Goal: Find specific page/section: Find specific page/section

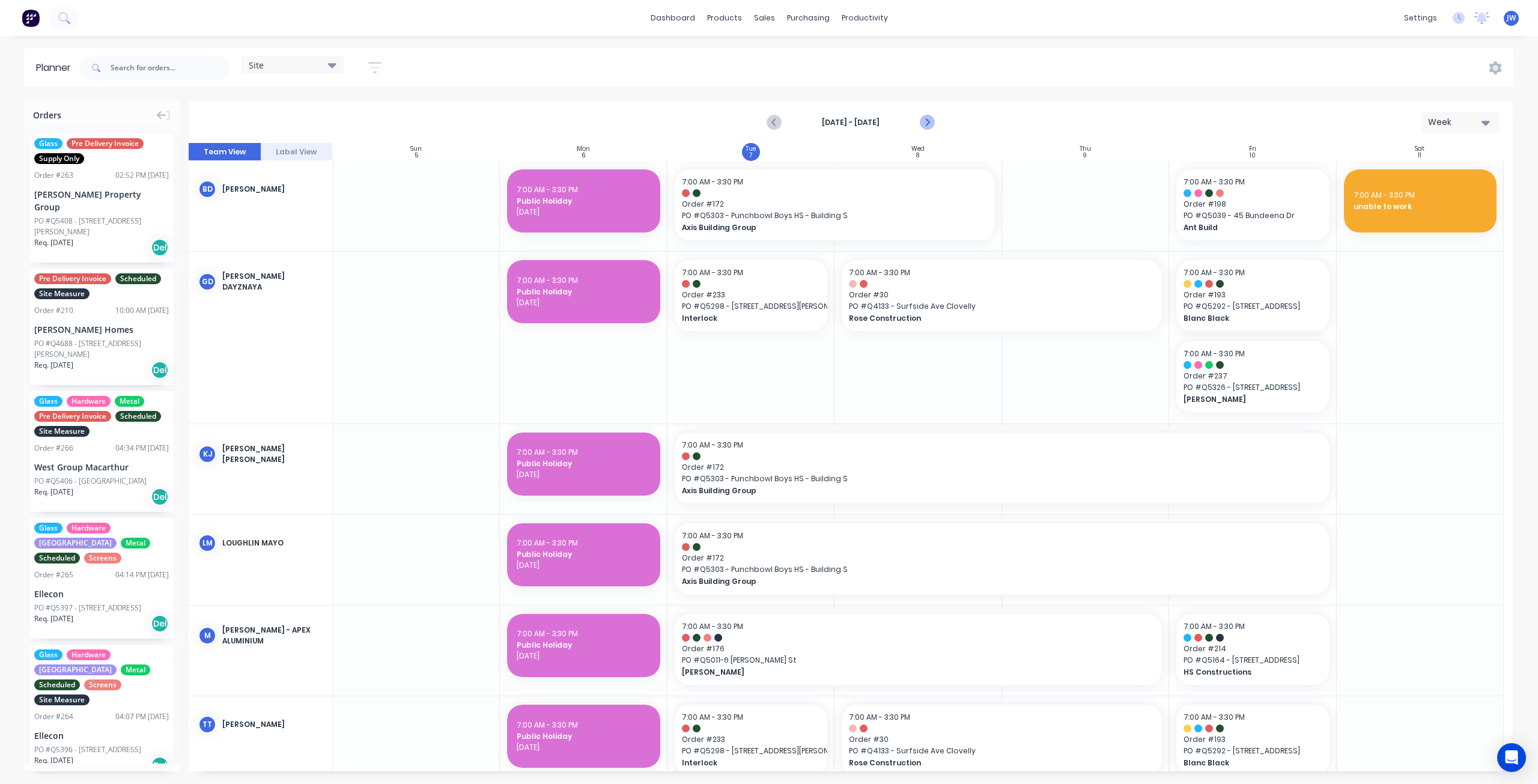
click at [927, 121] on icon "Next page" at bounding box center [927, 122] width 5 height 10
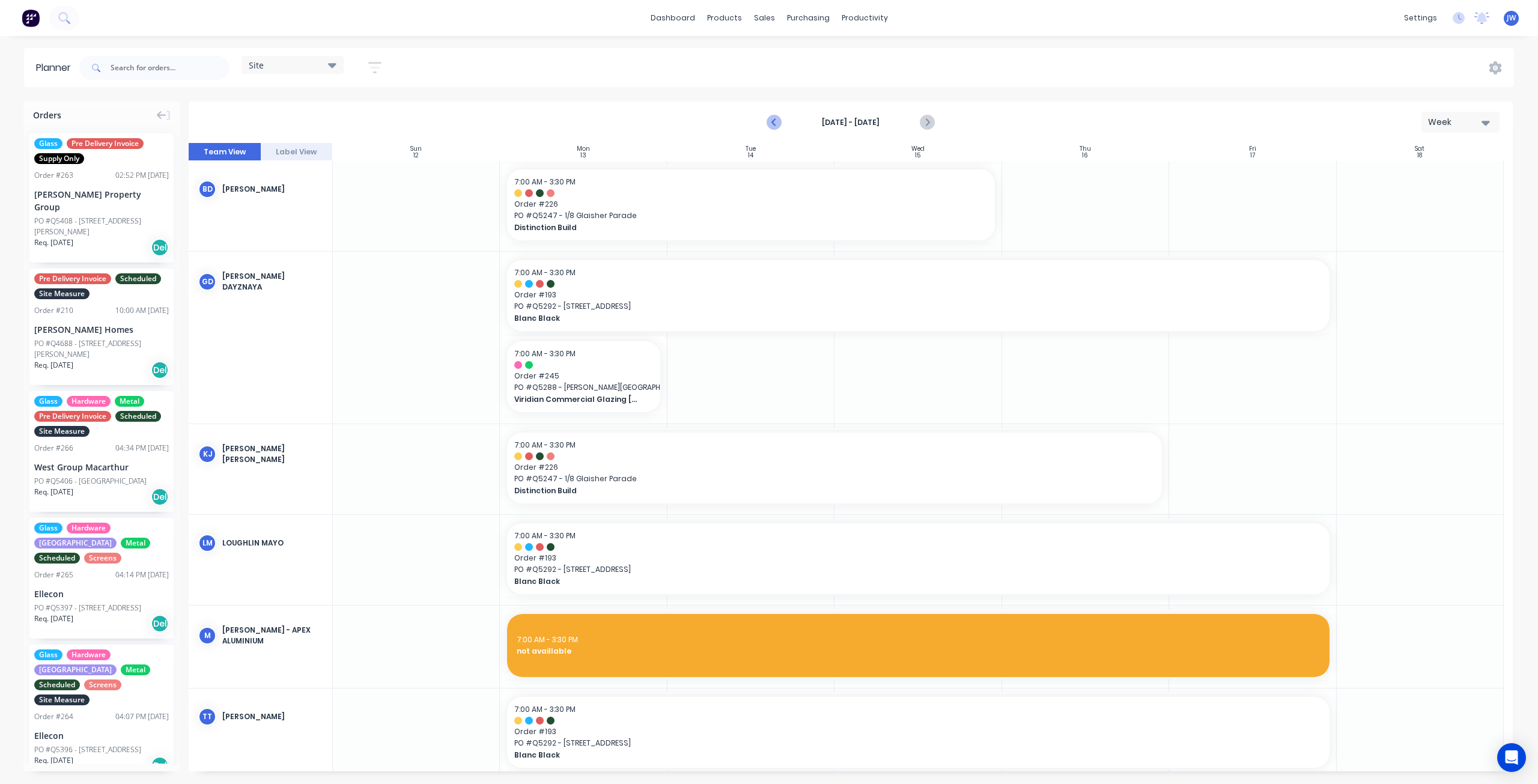
click at [772, 123] on icon "Previous page" at bounding box center [775, 122] width 14 height 14
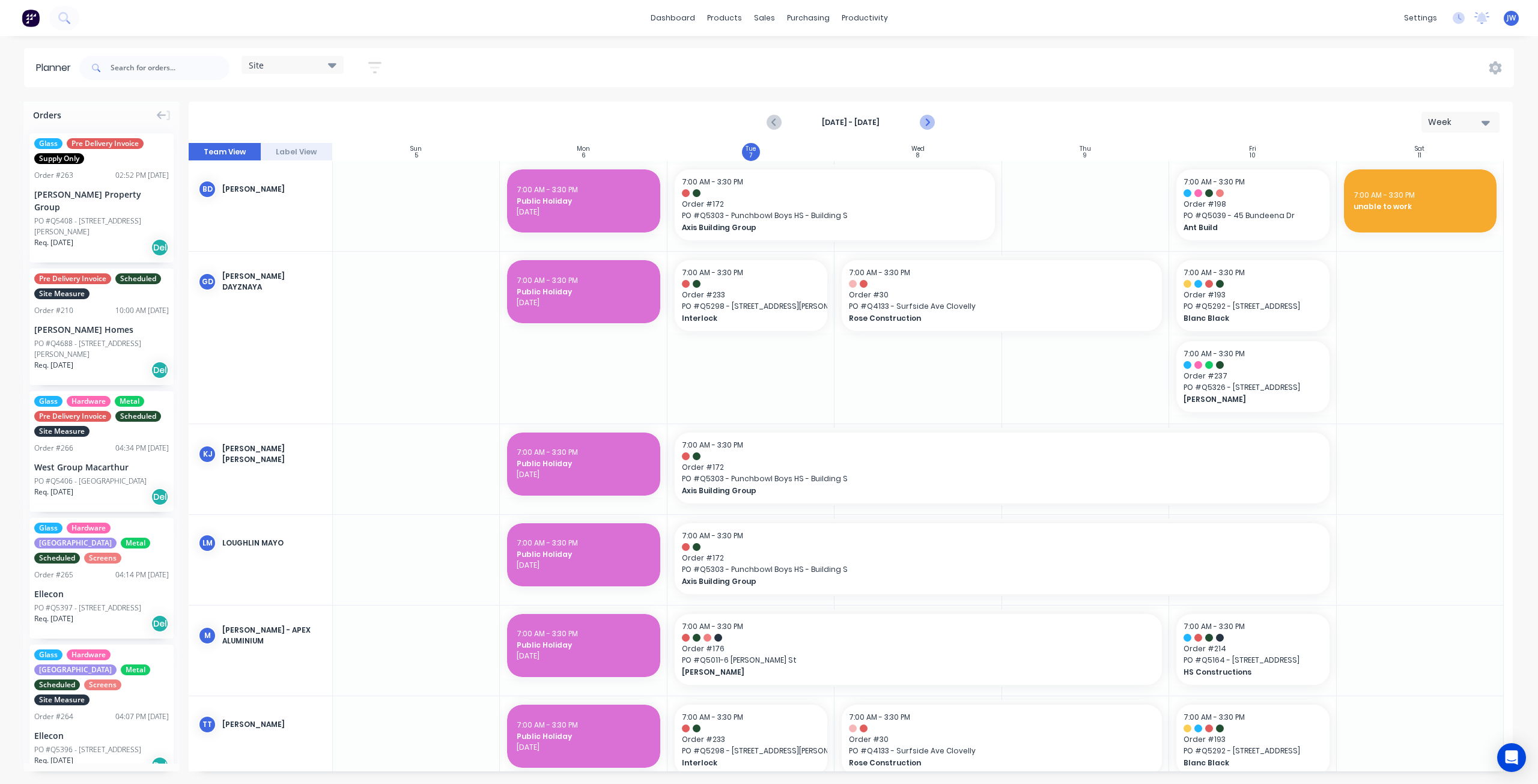
click at [928, 124] on icon "Next page" at bounding box center [927, 122] width 14 height 14
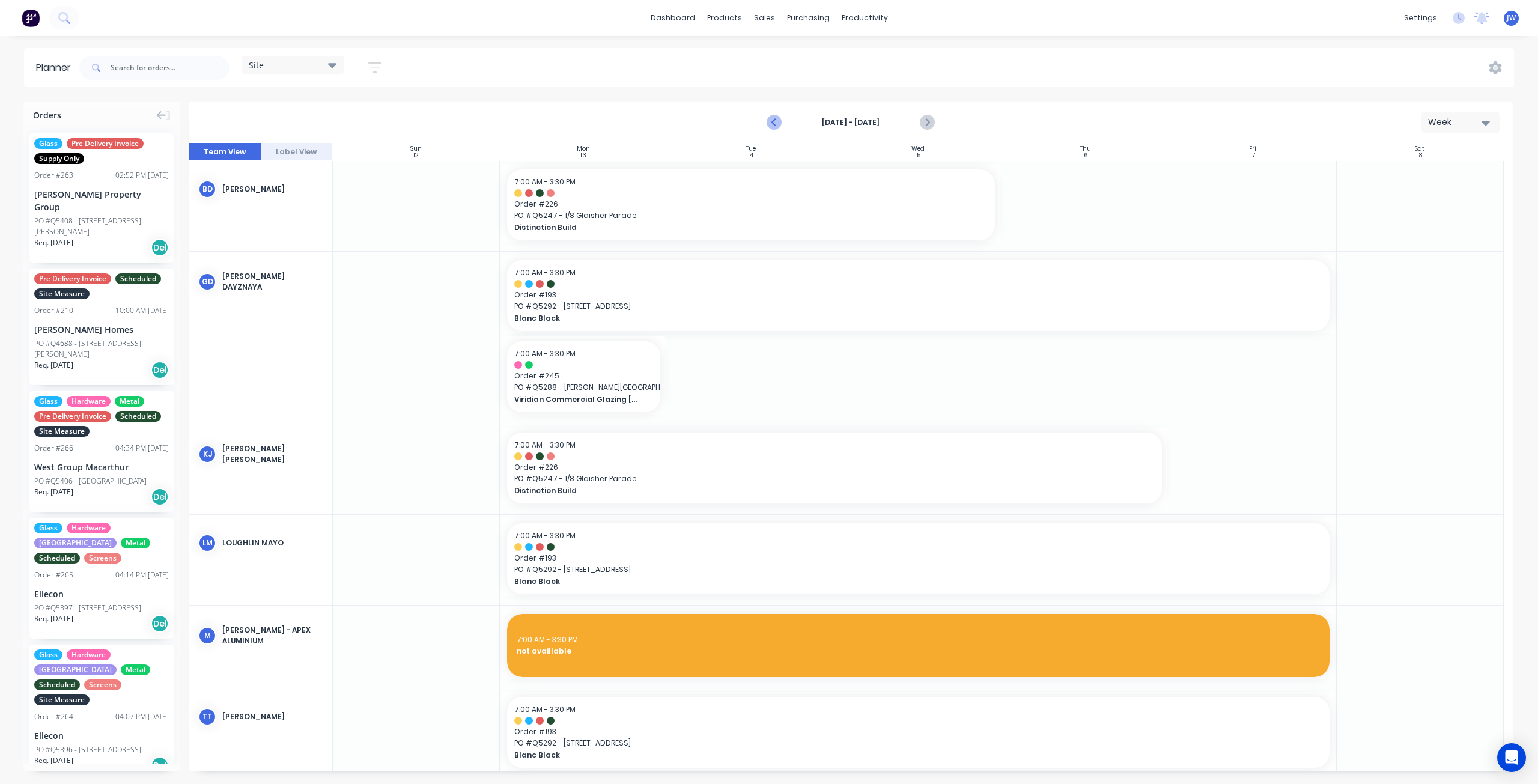
click at [772, 123] on icon "Previous page" at bounding box center [775, 122] width 14 height 14
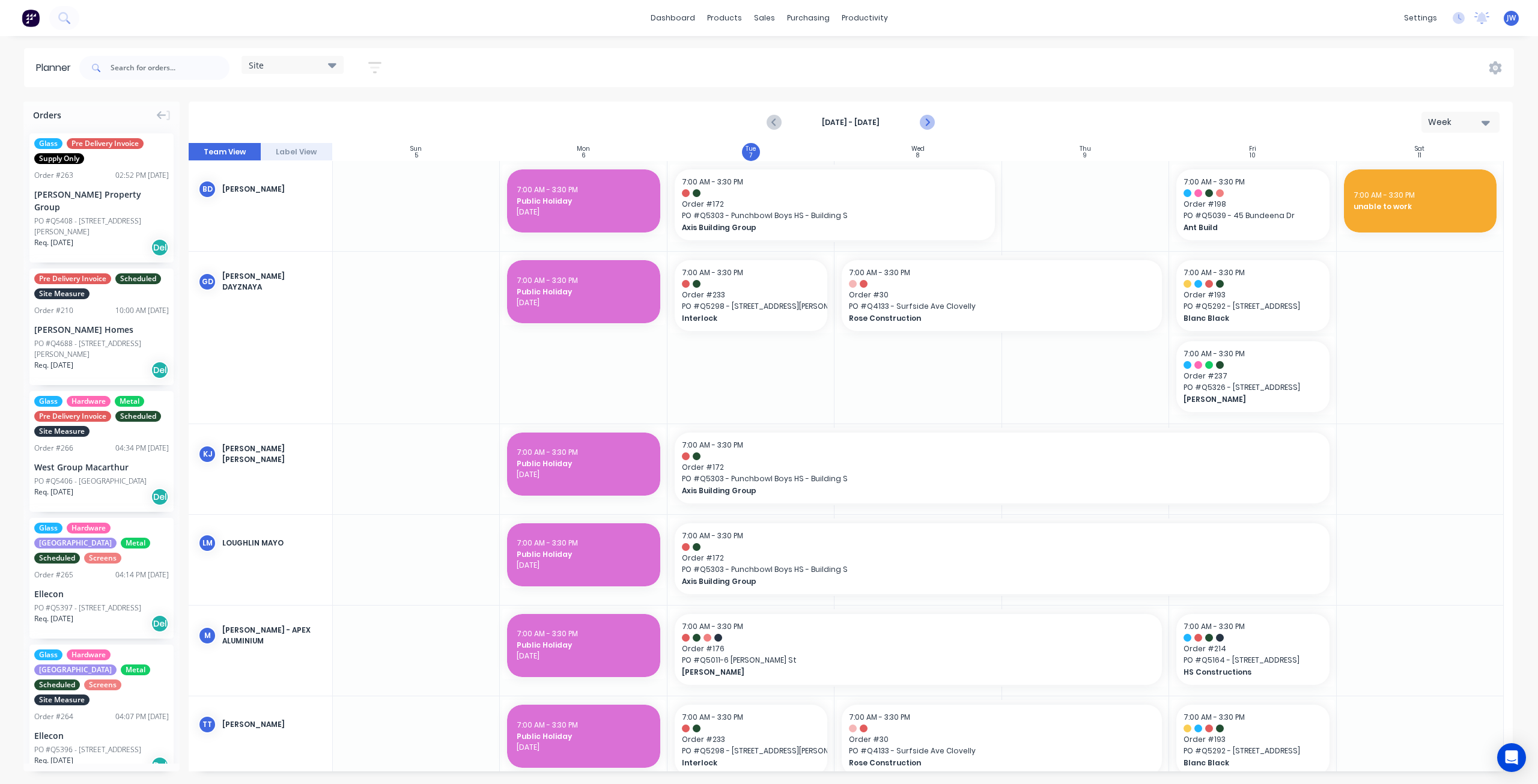
click at [927, 124] on icon "Next page" at bounding box center [927, 122] width 5 height 10
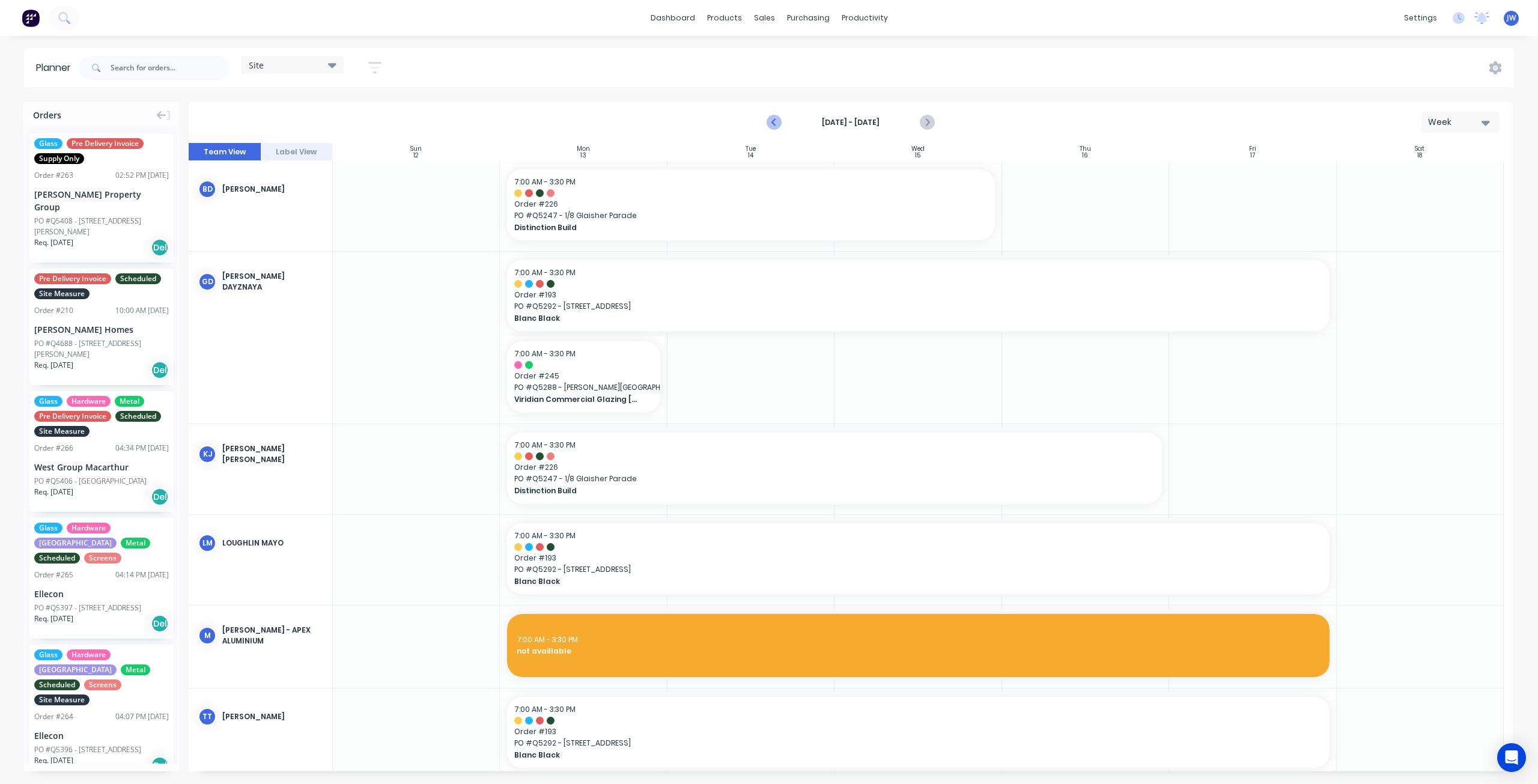
click at [775, 122] on icon "Previous page" at bounding box center [775, 122] width 14 height 14
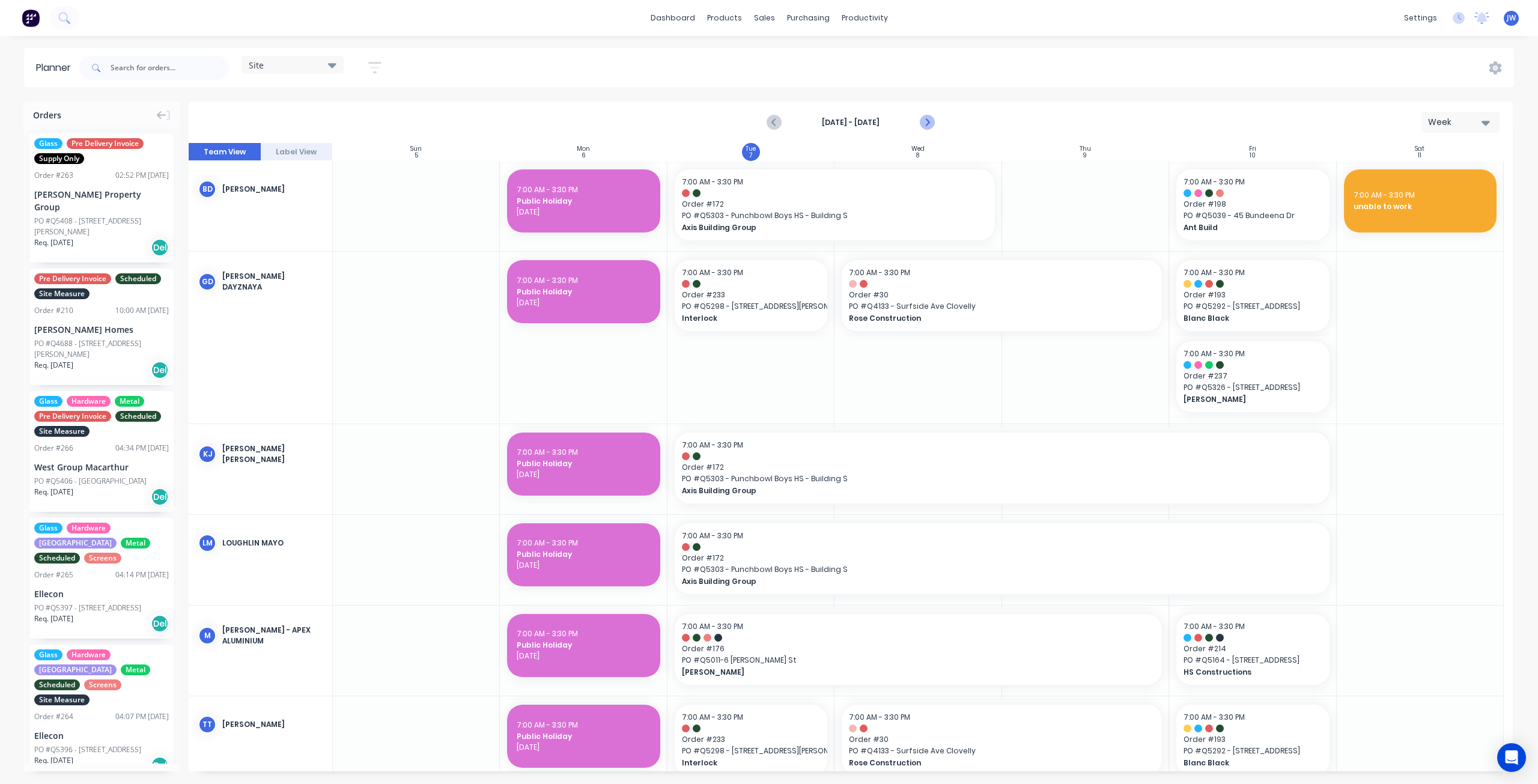
click at [923, 125] on icon "Next page" at bounding box center [927, 122] width 14 height 14
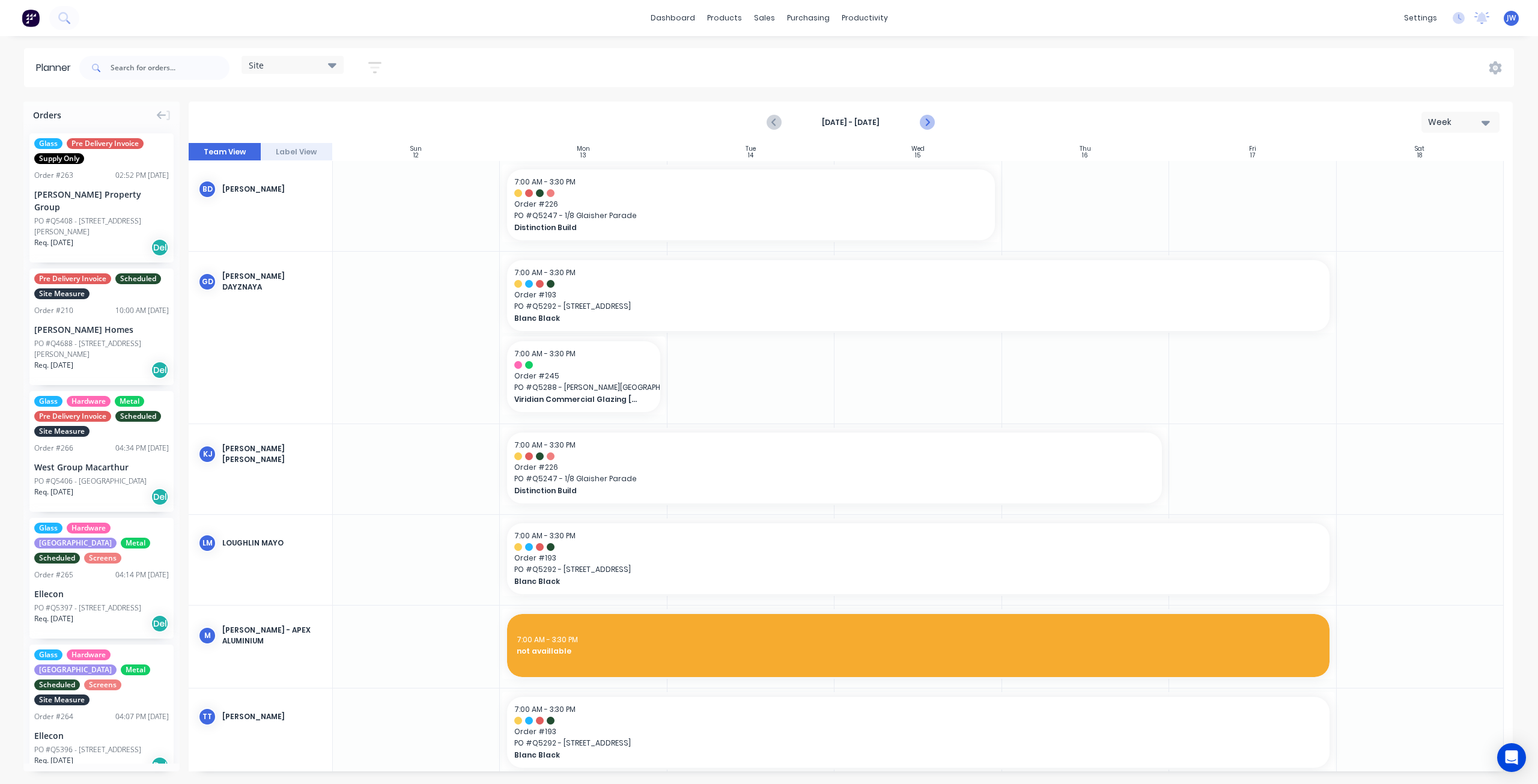
click at [932, 123] on icon "Next page" at bounding box center [927, 122] width 14 height 14
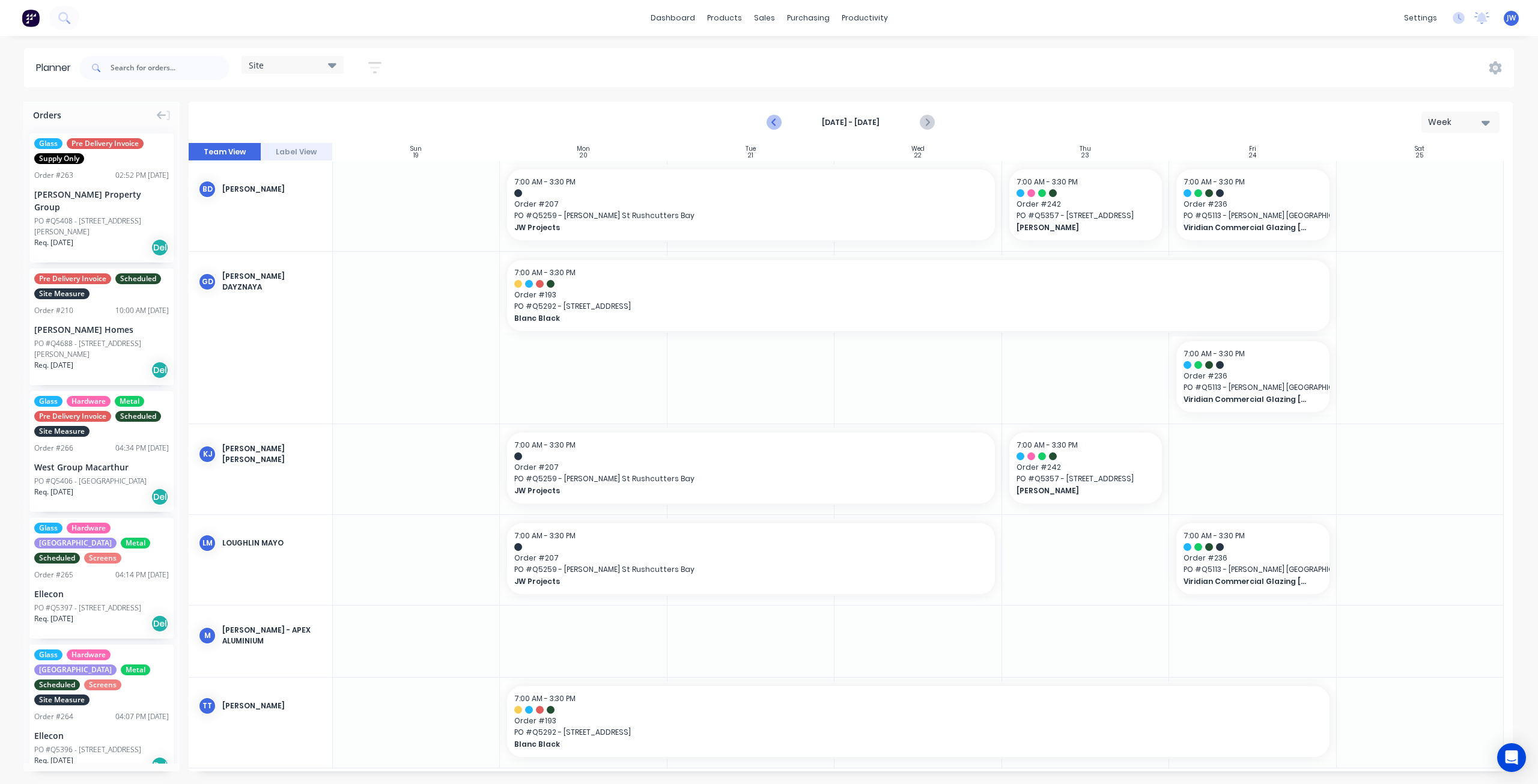
click at [768, 123] on icon "Previous page" at bounding box center [775, 122] width 14 height 14
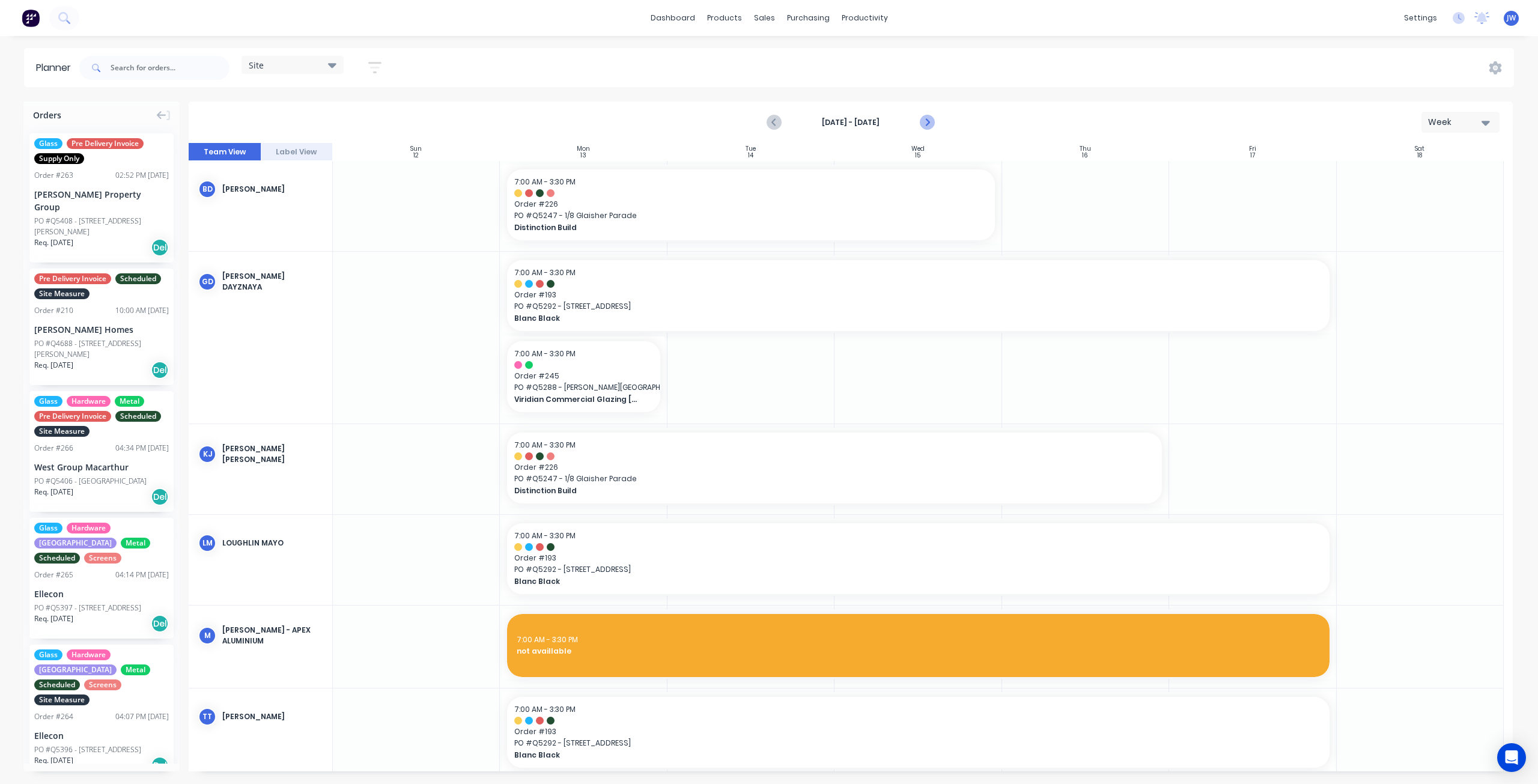
click at [925, 120] on icon "Next page" at bounding box center [927, 122] width 14 height 14
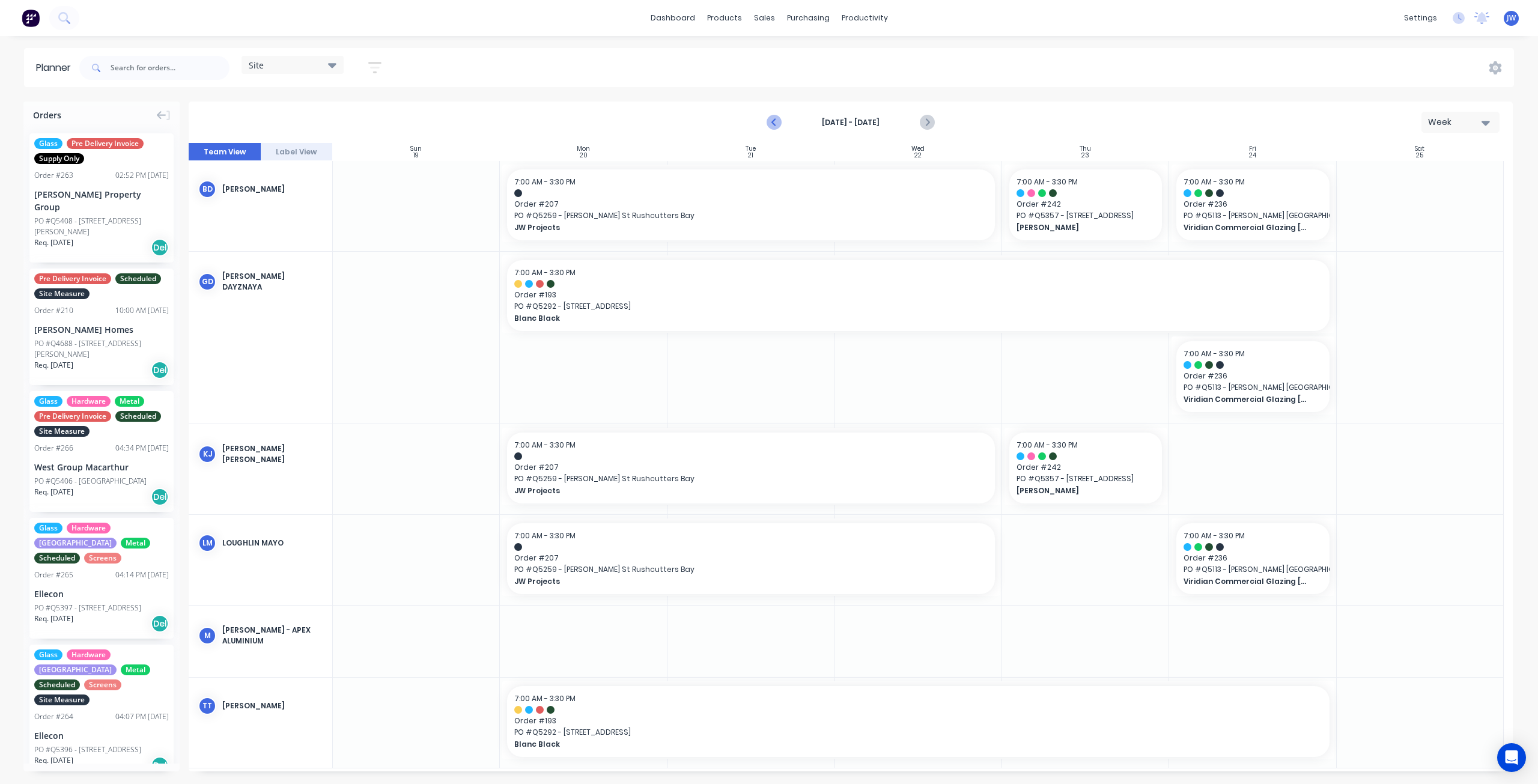
click at [768, 120] on icon "Previous page" at bounding box center [775, 122] width 14 height 14
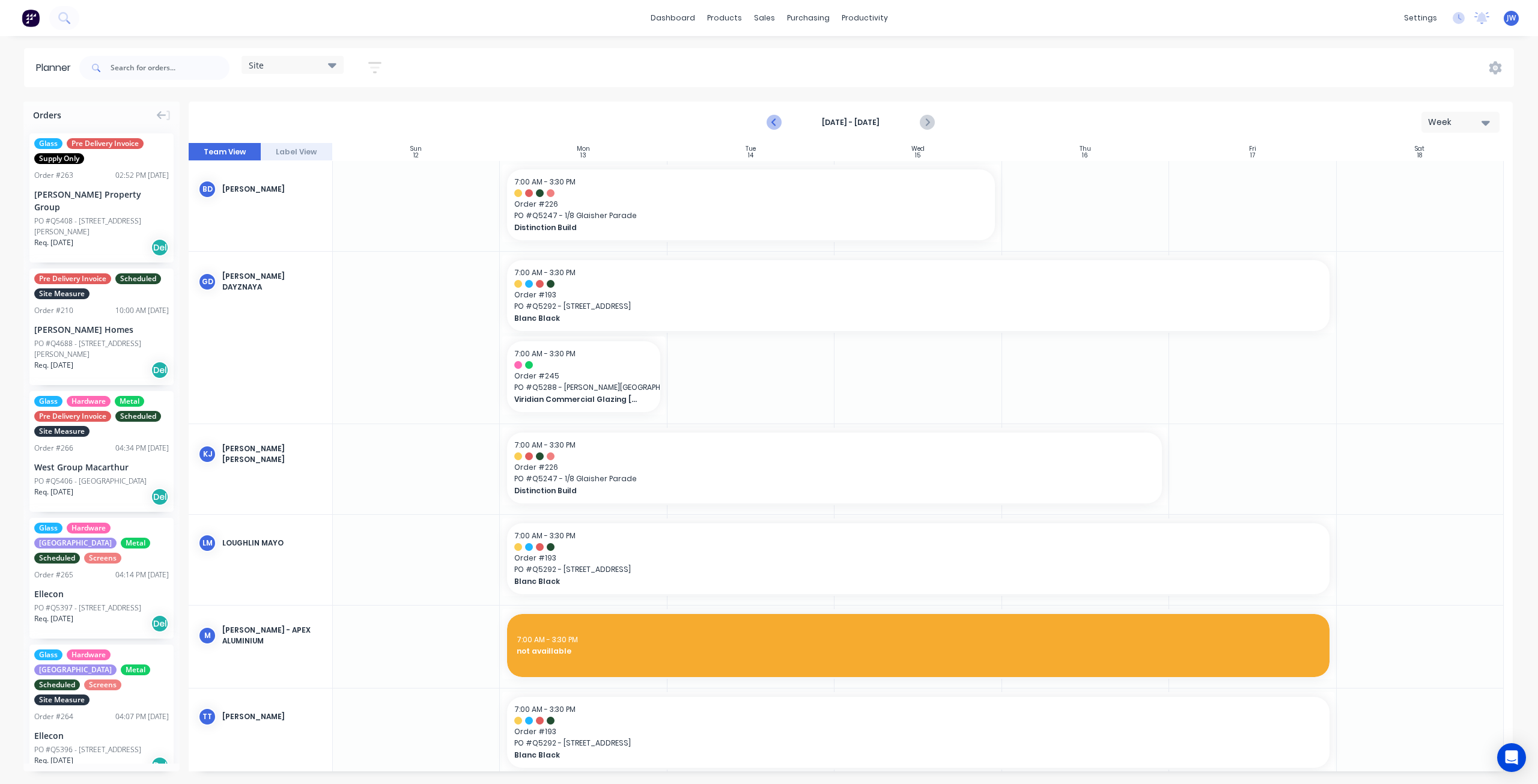
click at [774, 123] on icon "Previous page" at bounding box center [775, 122] width 5 height 10
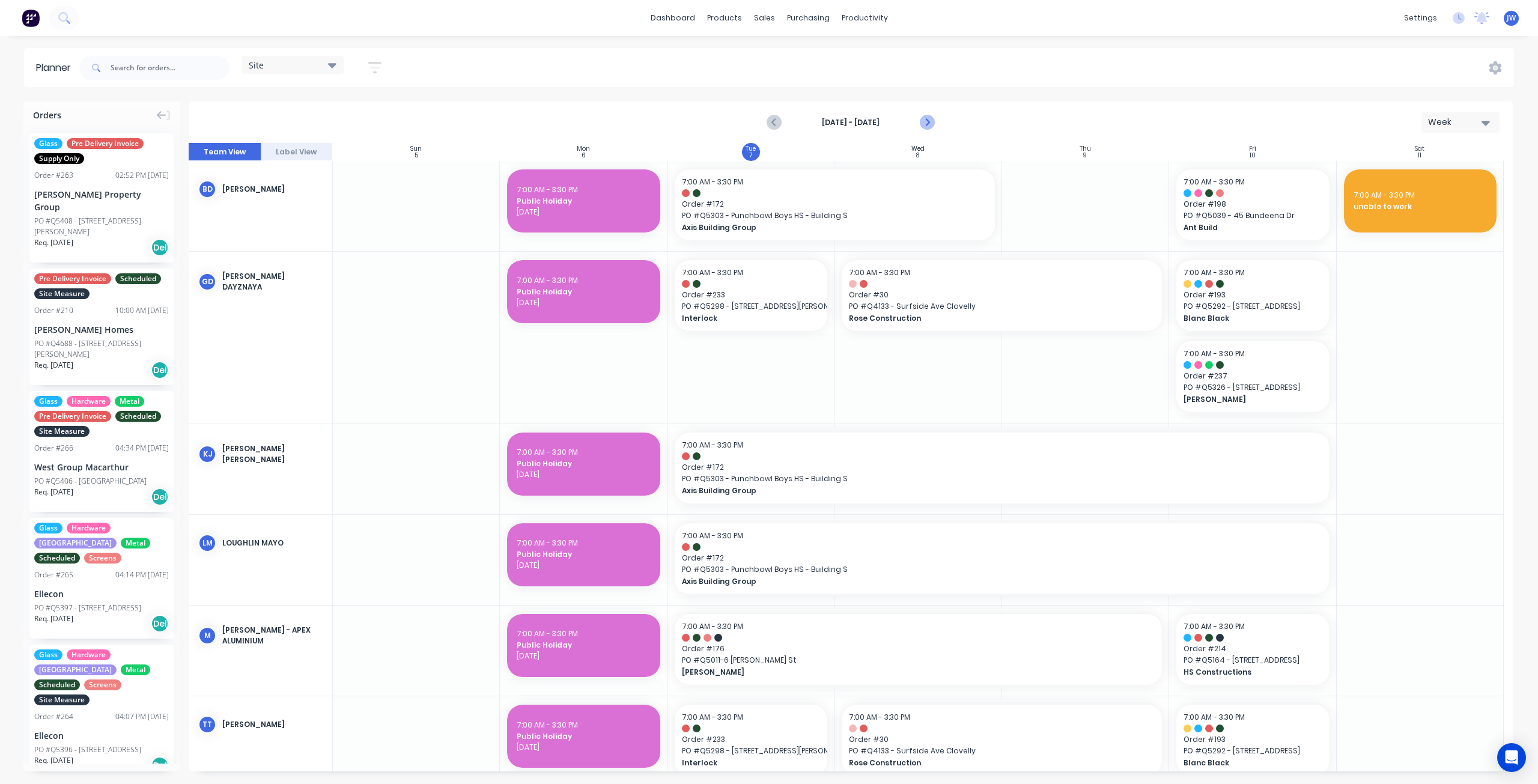
click at [925, 122] on icon "Next page" at bounding box center [927, 122] width 14 height 14
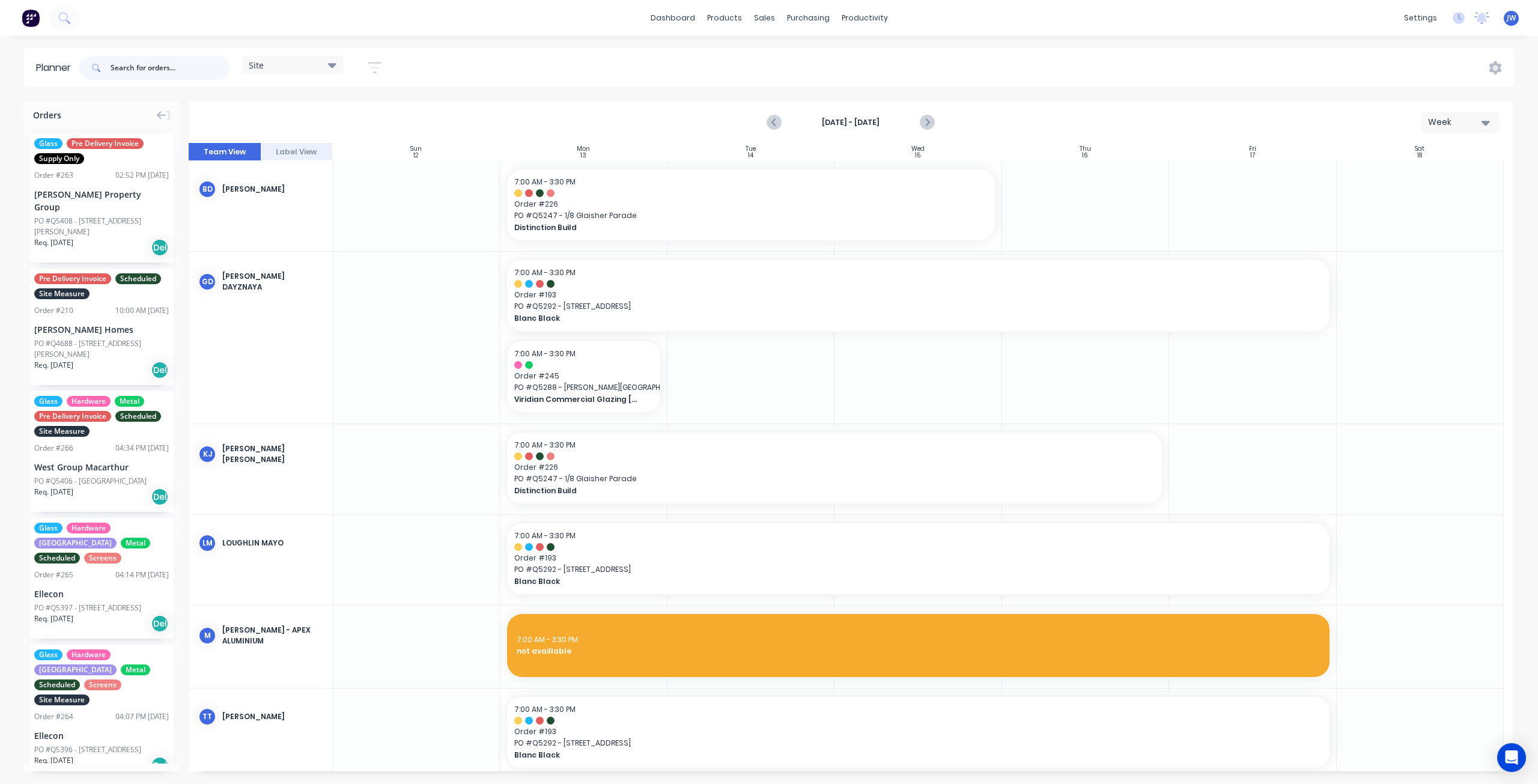
click at [196, 70] on input "text" at bounding box center [170, 67] width 119 height 24
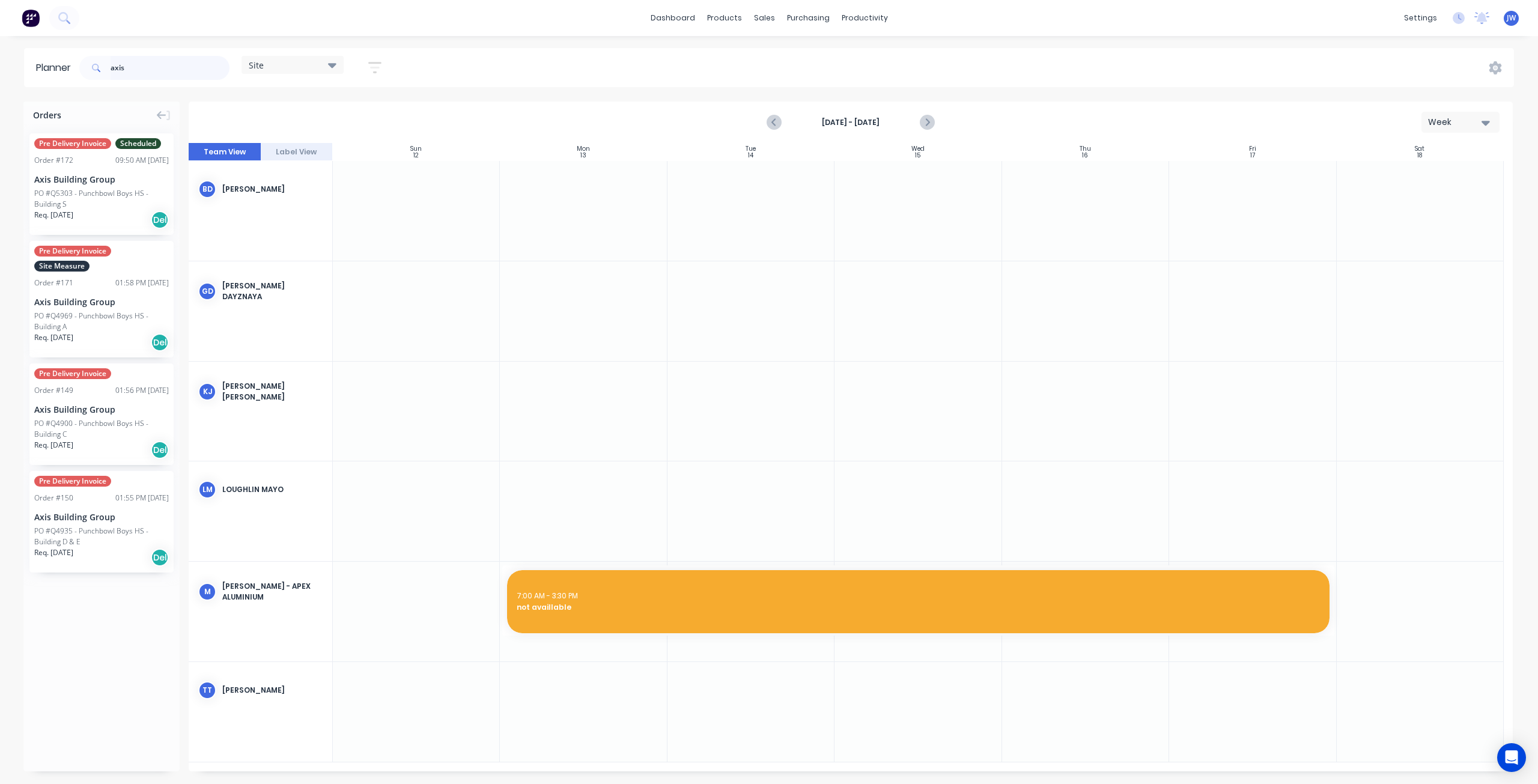
click at [190, 63] on input "axis" at bounding box center [170, 67] width 119 height 24
drag, startPoint x: 149, startPoint y: 69, endPoint x: 94, endPoint y: 70, distance: 55.0
click at [94, 70] on div "axis" at bounding box center [154, 67] width 150 height 24
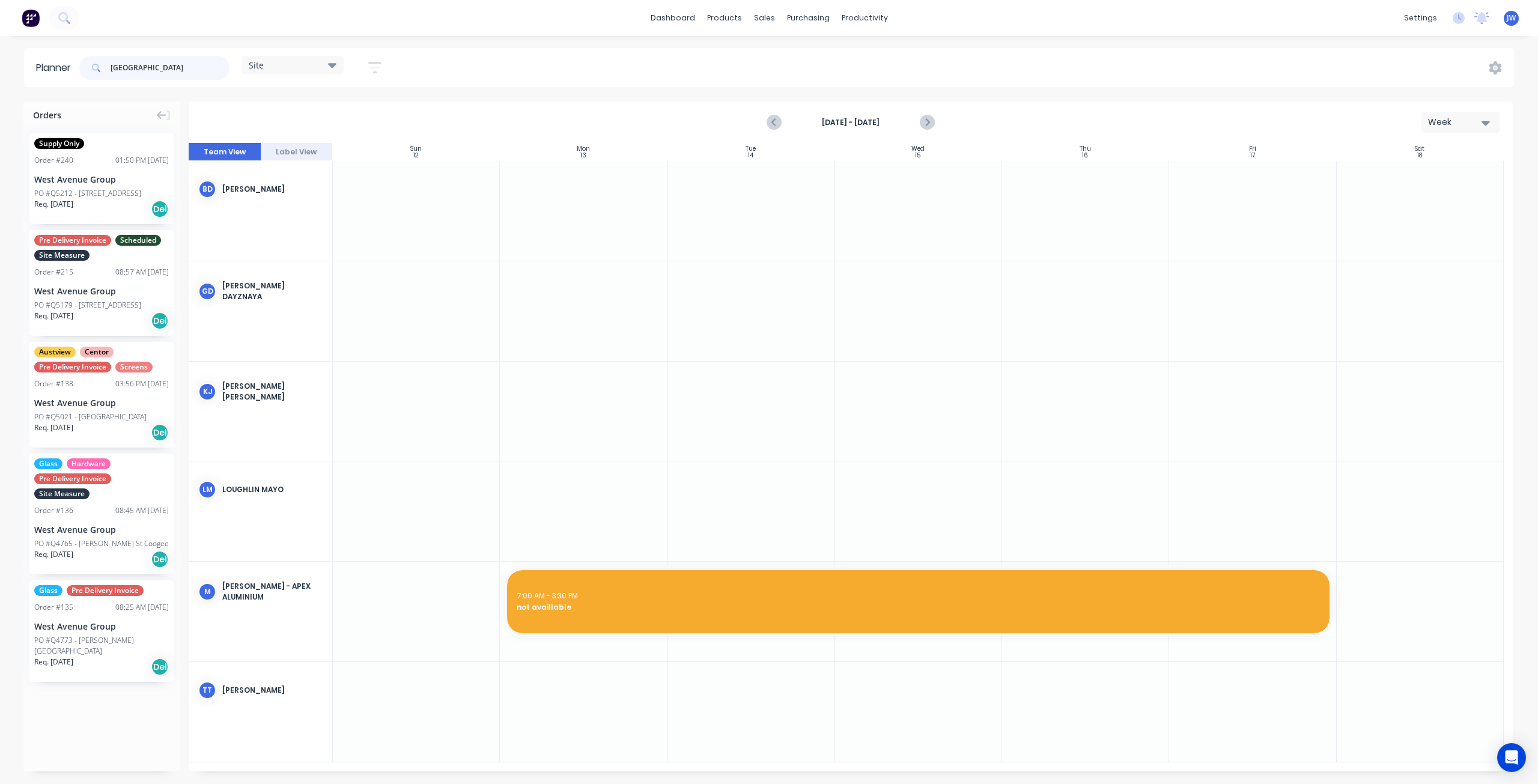
drag, startPoint x: 179, startPoint y: 67, endPoint x: 90, endPoint y: 70, distance: 89.1
click at [90, 70] on div "[GEOGRAPHIC_DATA]" at bounding box center [154, 67] width 150 height 24
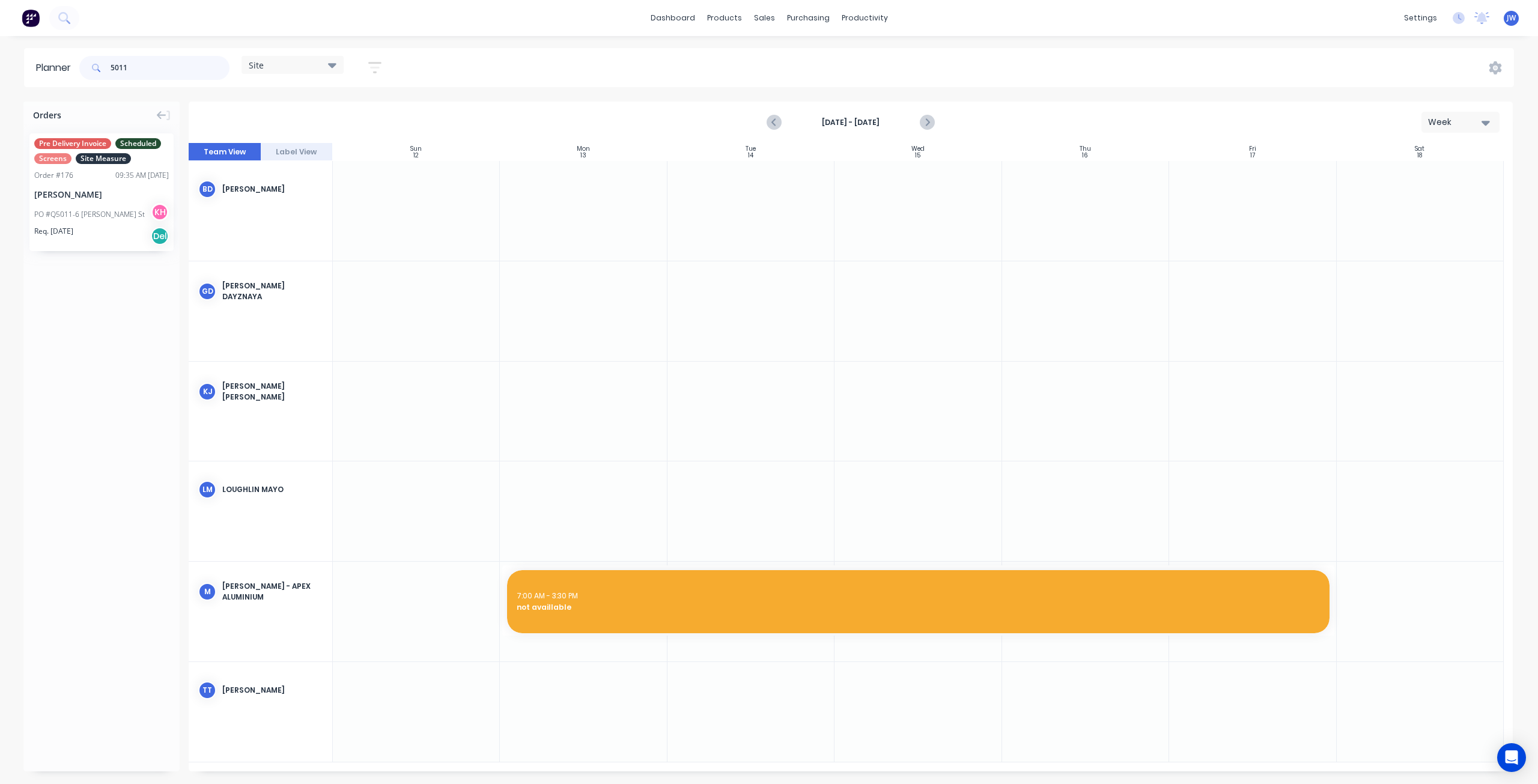
type input "5011"
click at [109, 192] on div "[PERSON_NAME]" at bounding box center [101, 194] width 135 height 12
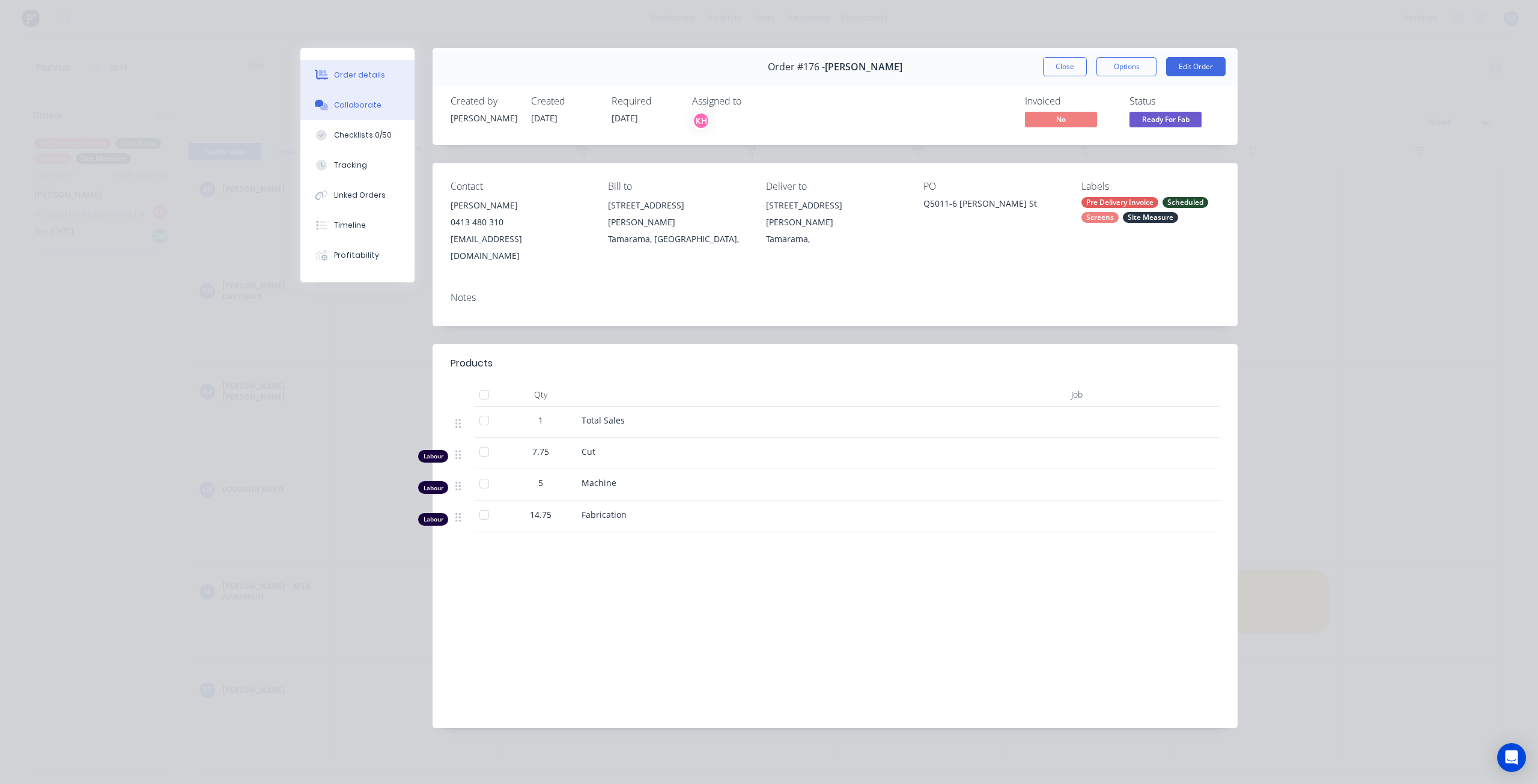
click at [371, 103] on div "Collaborate" at bounding box center [358, 105] width 48 height 11
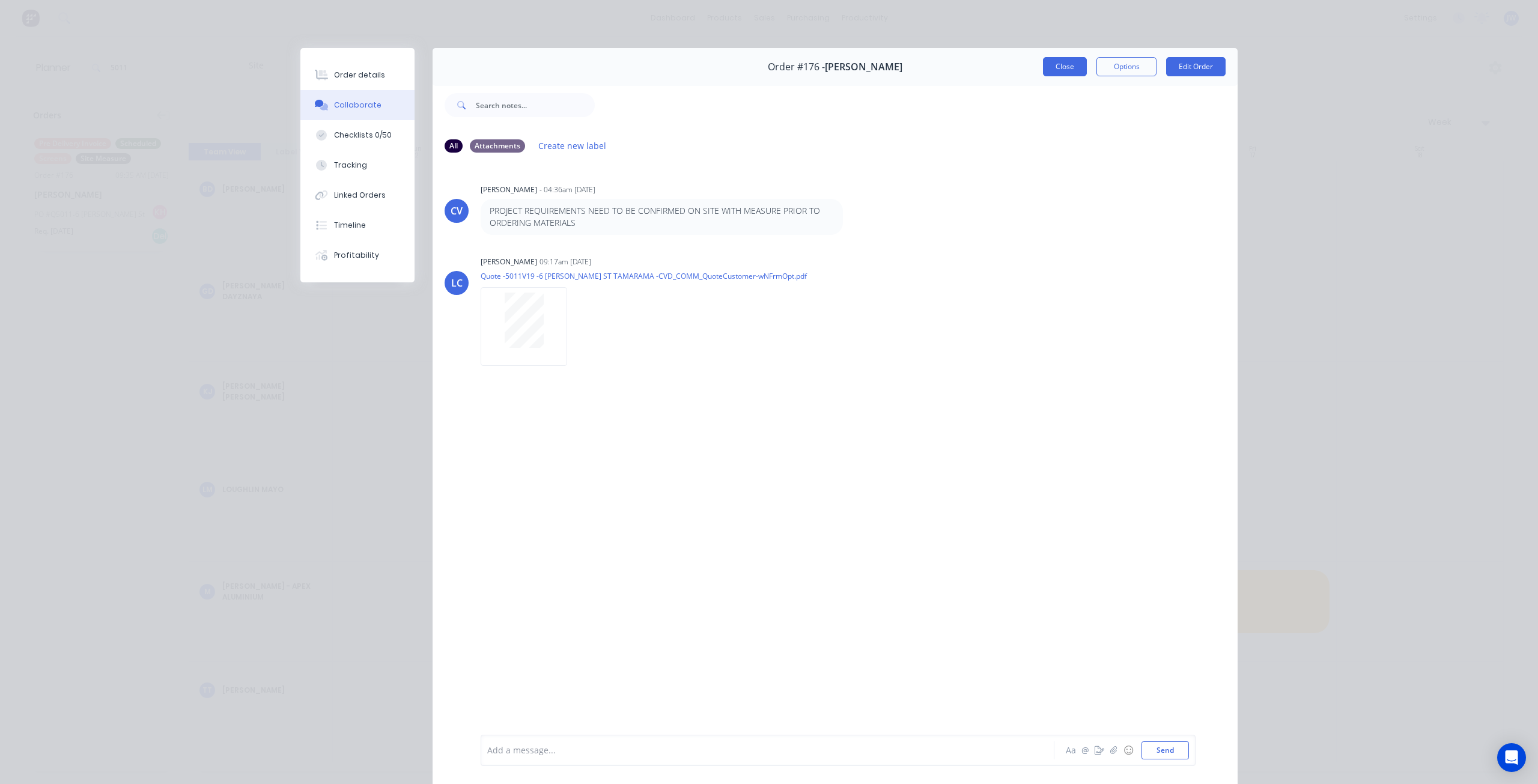
click at [1061, 68] on button "Close" at bounding box center [1065, 66] width 44 height 19
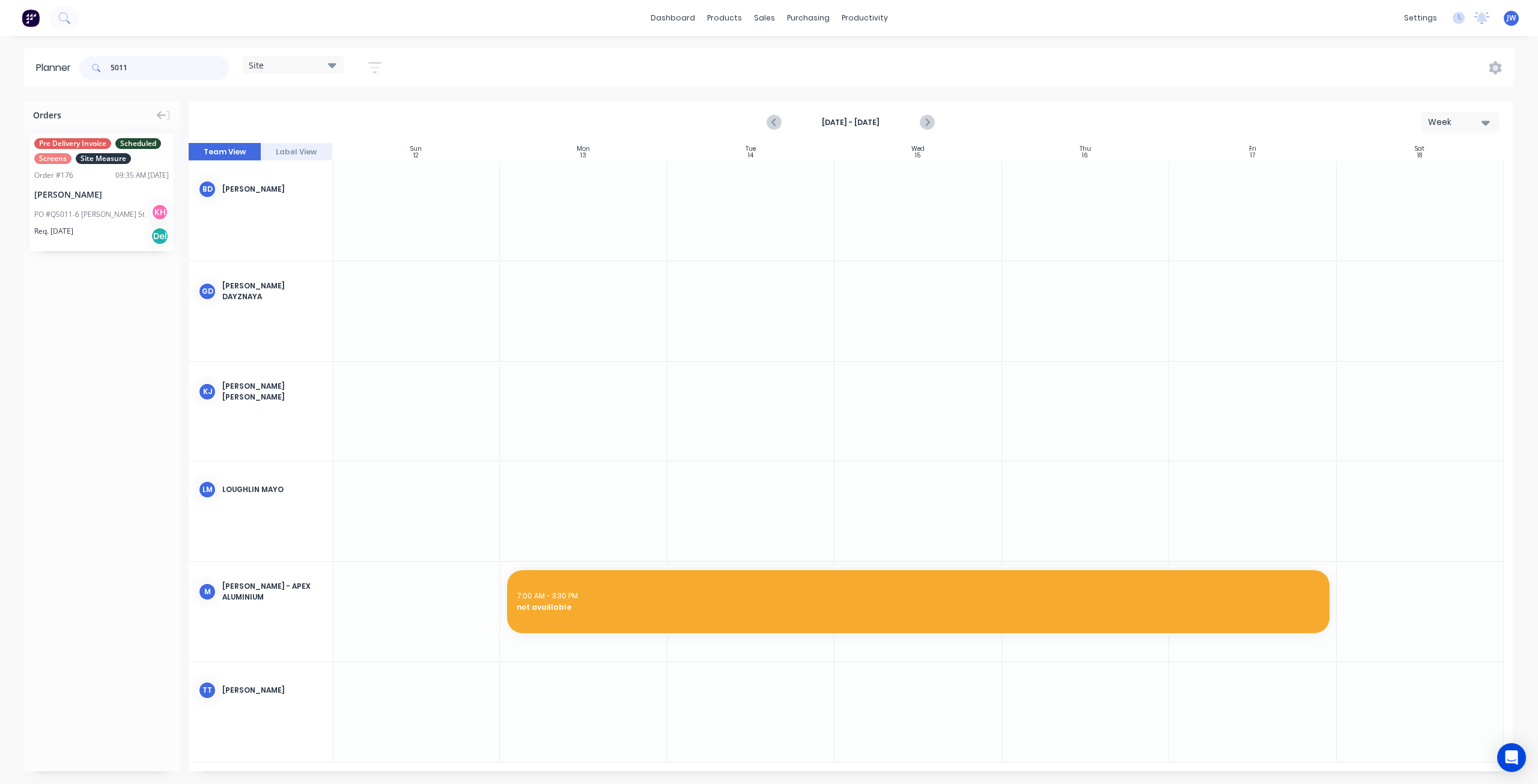
drag, startPoint x: 137, startPoint y: 70, endPoint x: 49, endPoint y: 65, distance: 88.1
click at [49, 65] on header "Planner 5011 Site Save new view None (Default) edit Factory edit Office edit Si…" at bounding box center [769, 68] width 1490 height 39
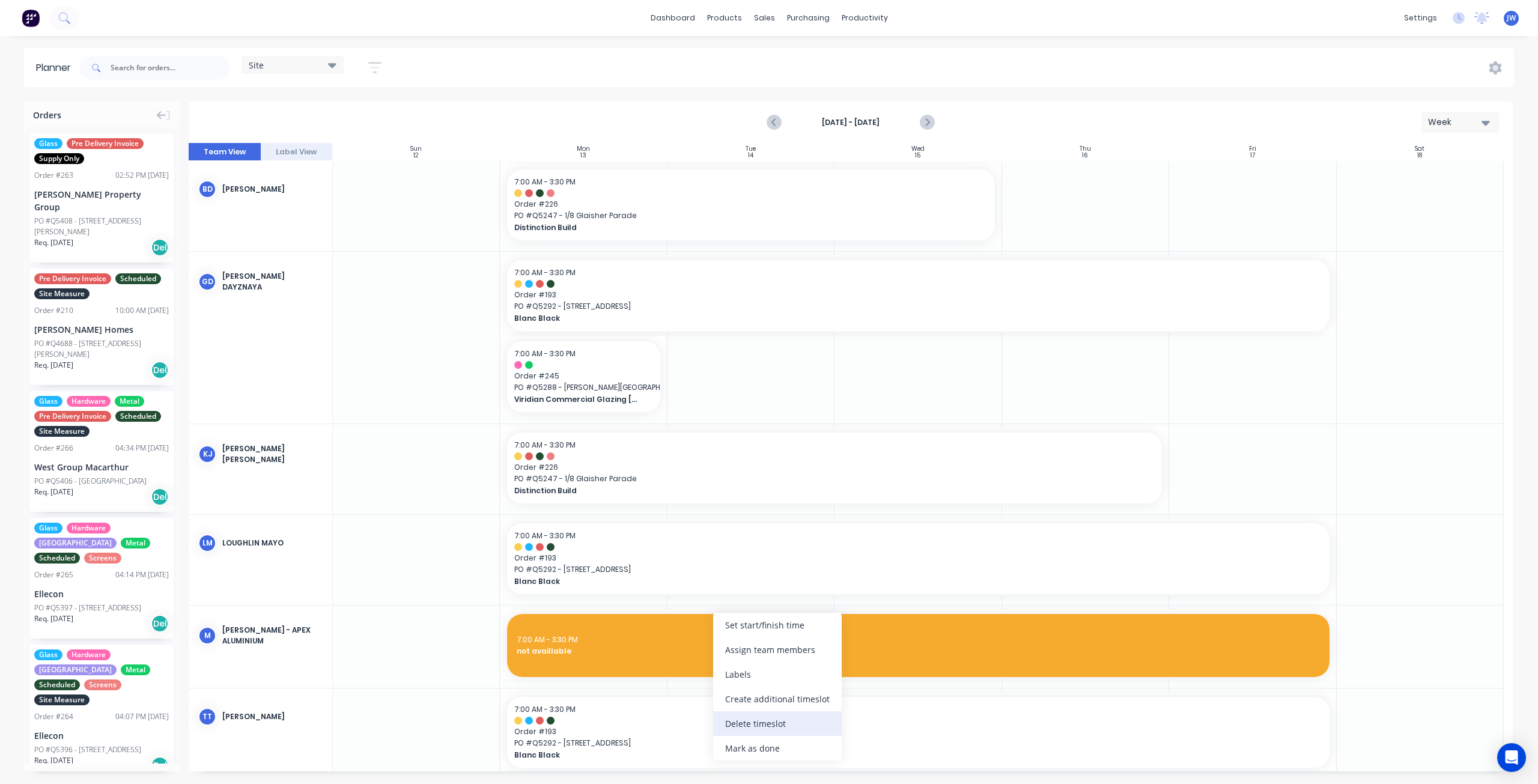
click at [760, 726] on div "Delete timeslot" at bounding box center [778, 724] width 129 height 25
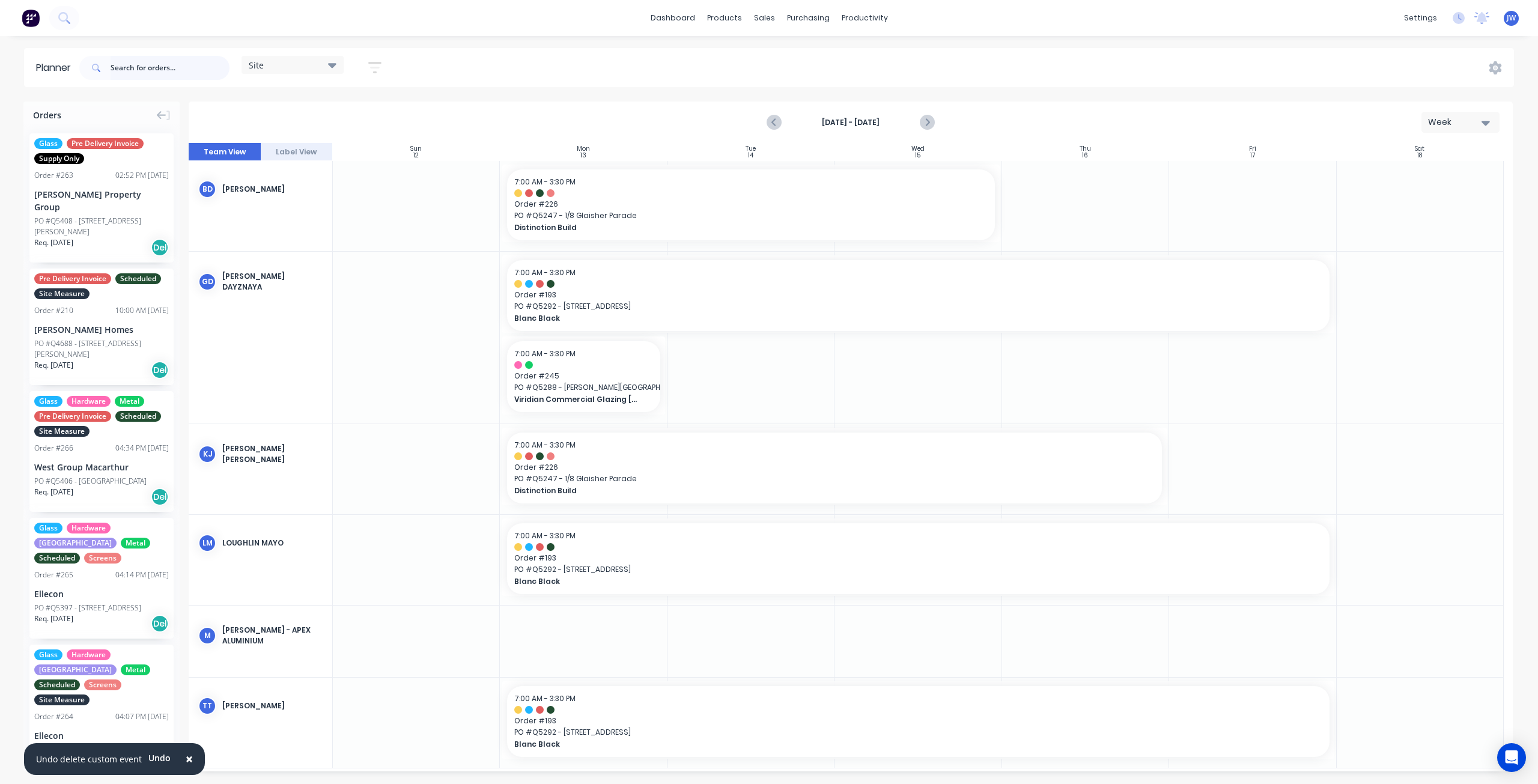
click at [167, 71] on input "text" at bounding box center [170, 67] width 119 height 24
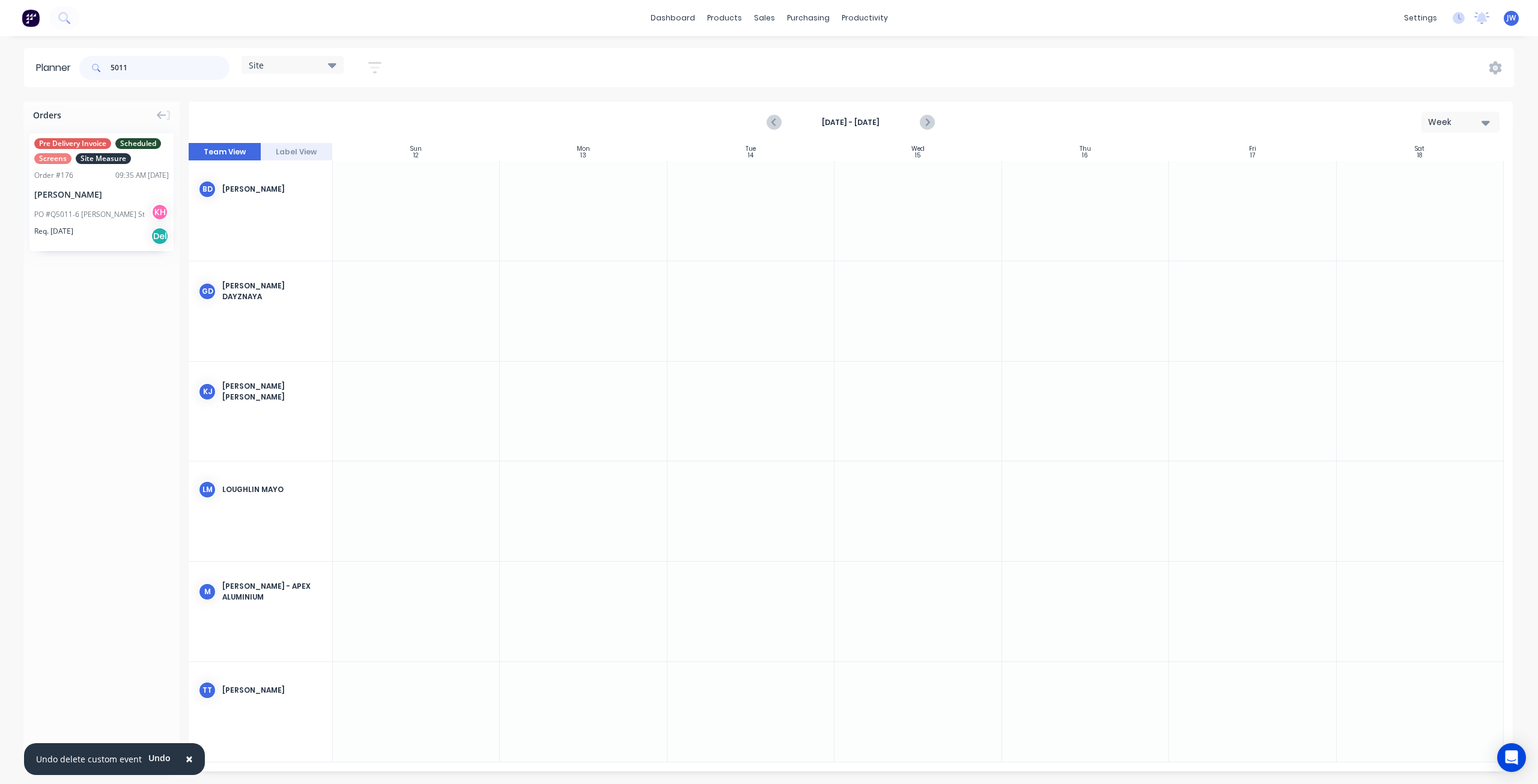
type input "5011"
drag, startPoint x: 63, startPoint y: 209, endPoint x: 577, endPoint y: 634, distance: 666.9
drag, startPoint x: 663, startPoint y: 604, endPoint x: 1145, endPoint y: 653, distance: 484.5
drag, startPoint x: 168, startPoint y: 80, endPoint x: 60, endPoint y: 62, distance: 109.5
click at [62, 62] on header "Planner 5011 Site Save new view None (Default) edit Factory edit Office edit Si…" at bounding box center [769, 68] width 1490 height 39
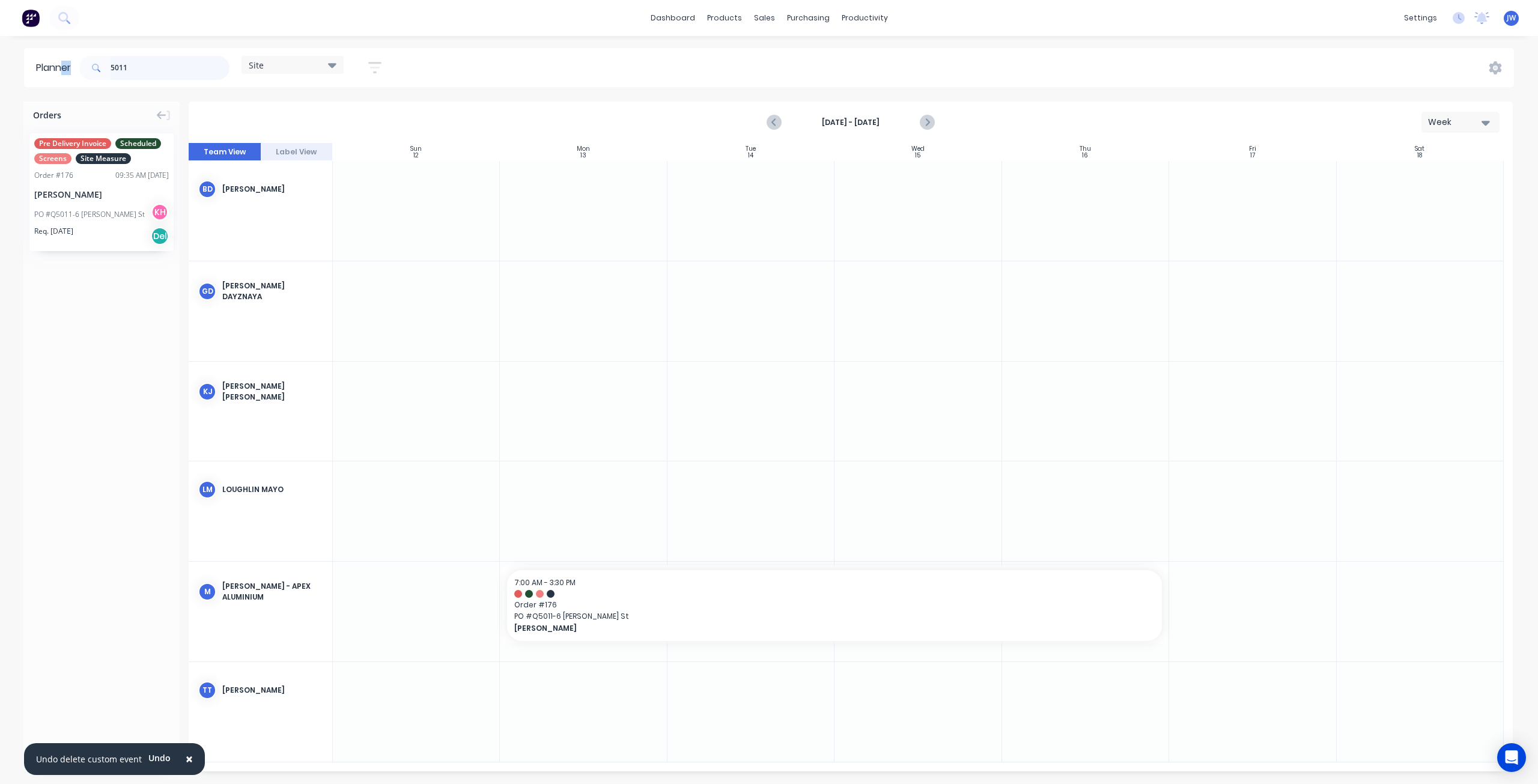
click at [129, 65] on input "5011" at bounding box center [170, 67] width 119 height 24
drag, startPoint x: 137, startPoint y: 68, endPoint x: 86, endPoint y: 67, distance: 51.0
click at [86, 67] on div "5011" at bounding box center [154, 67] width 150 height 24
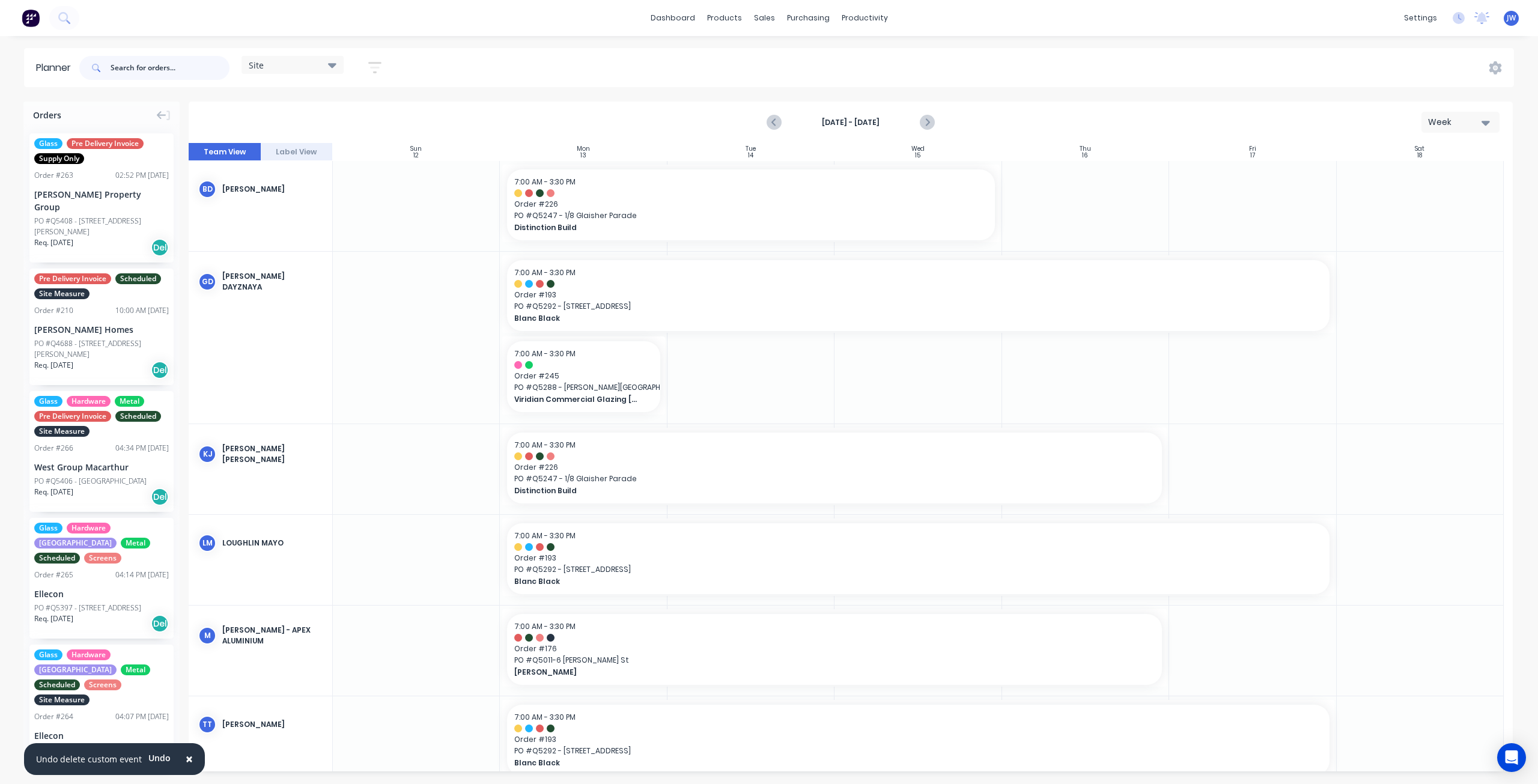
click at [181, 74] on input "text" at bounding box center [170, 67] width 119 height 24
click at [150, 71] on input "text" at bounding box center [170, 67] width 119 height 24
click at [927, 122] on icon "Next page" at bounding box center [927, 122] width 14 height 14
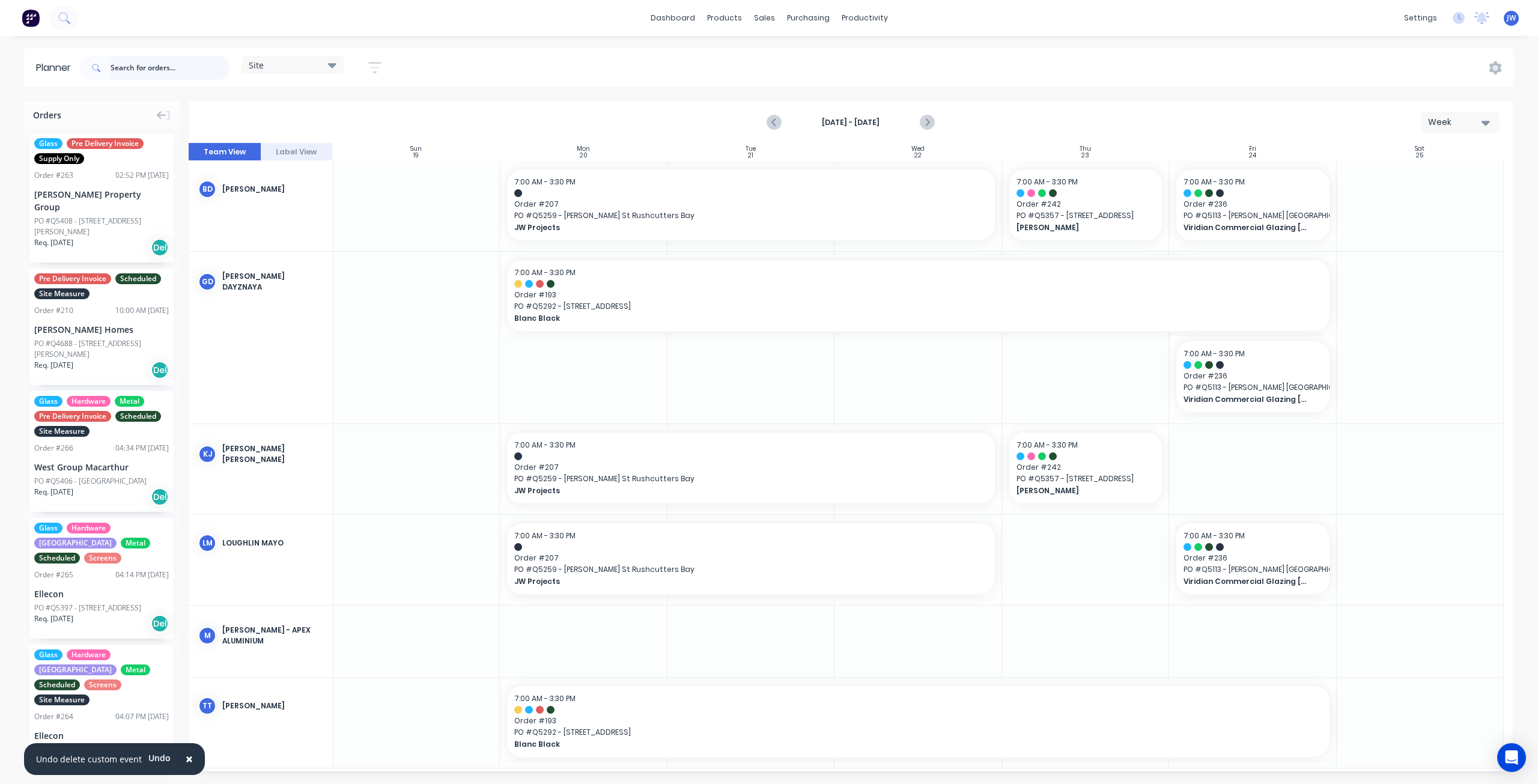
click at [167, 72] on input "text" at bounding box center [170, 67] width 119 height 24
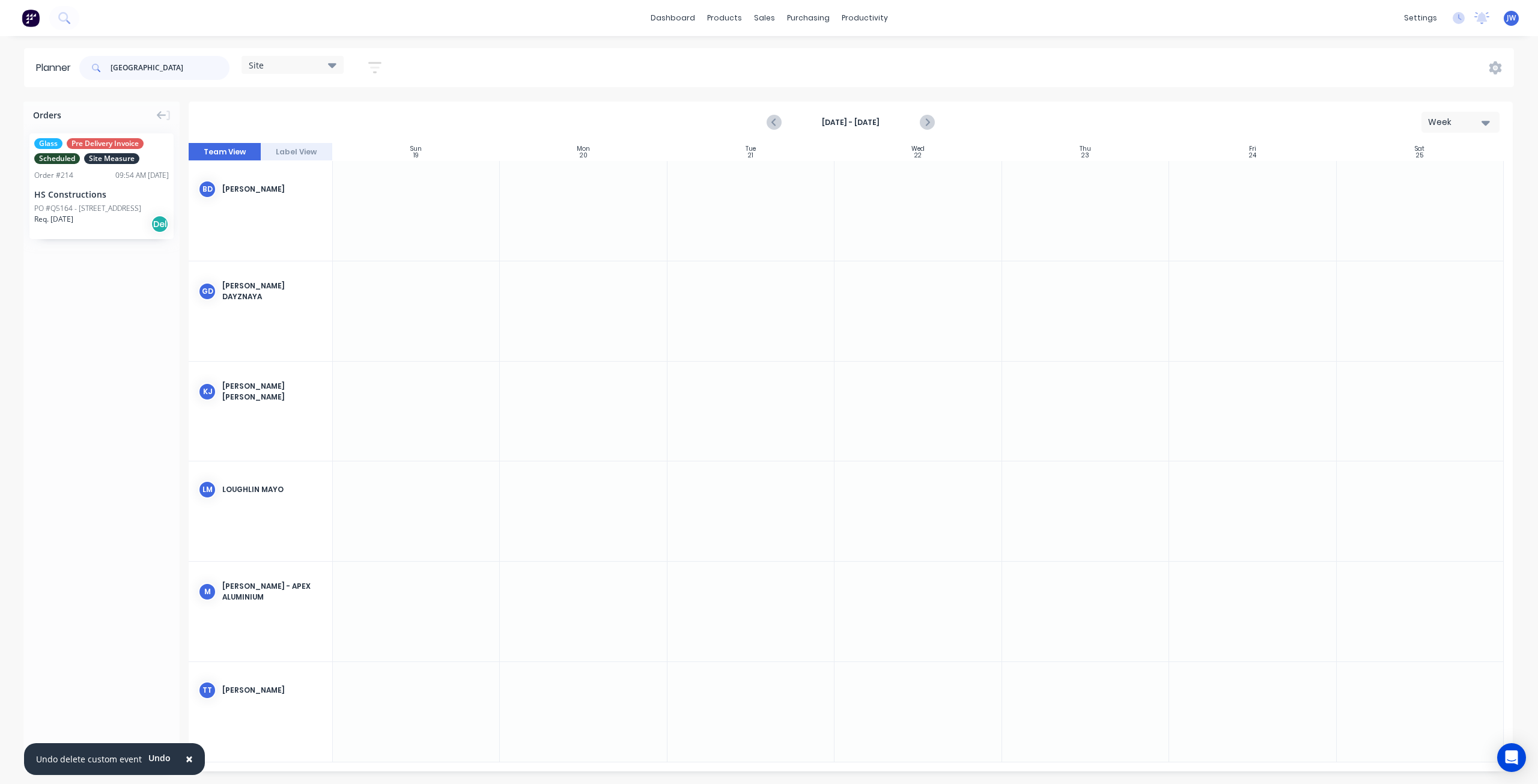
type input "[GEOGRAPHIC_DATA]"
drag, startPoint x: 91, startPoint y: 205, endPoint x: 646, endPoint y: 624, distance: 695.4
click at [665, 607] on div at bounding box center [666, 604] width 3 height 78
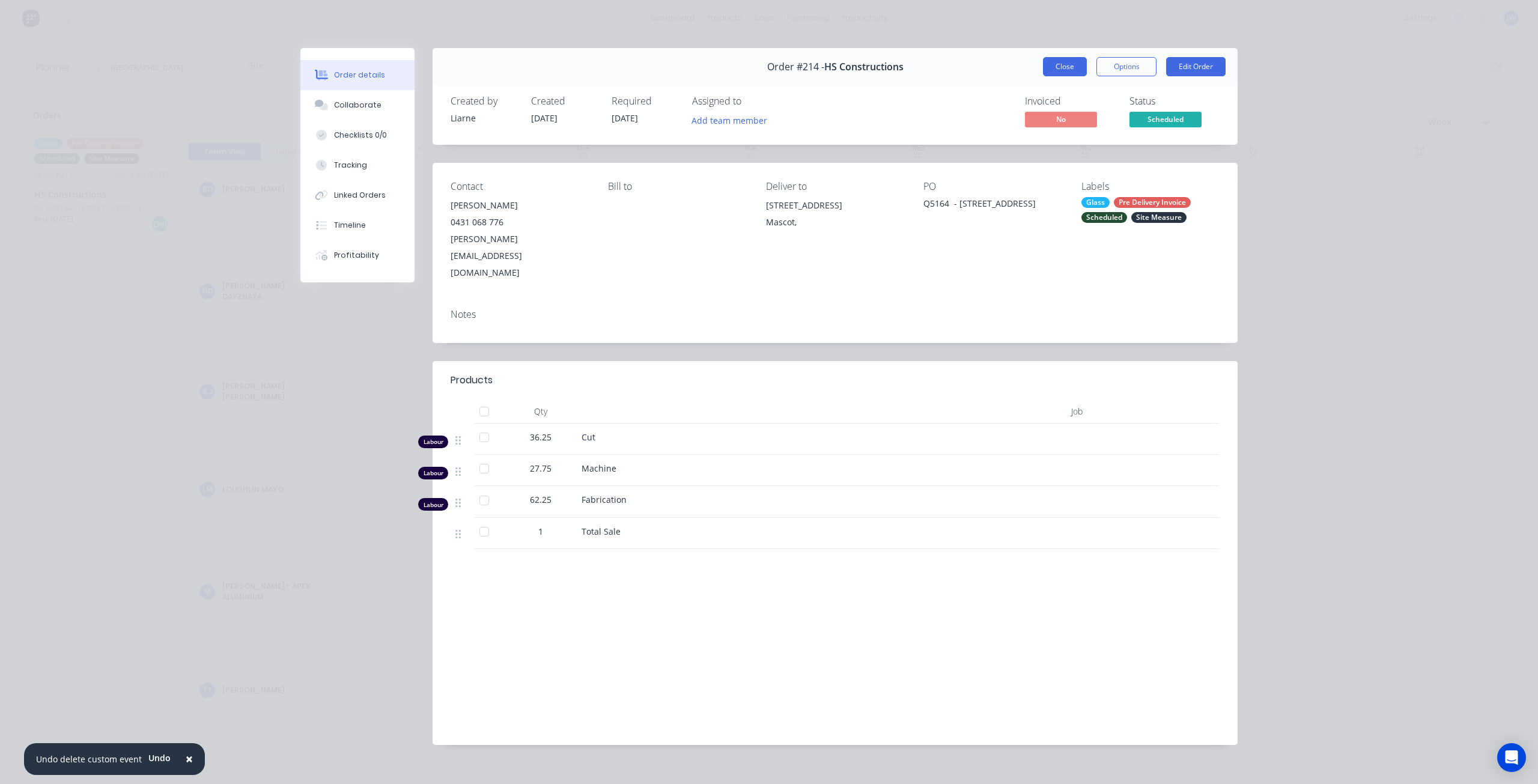
click at [1076, 69] on button "Close" at bounding box center [1065, 66] width 44 height 19
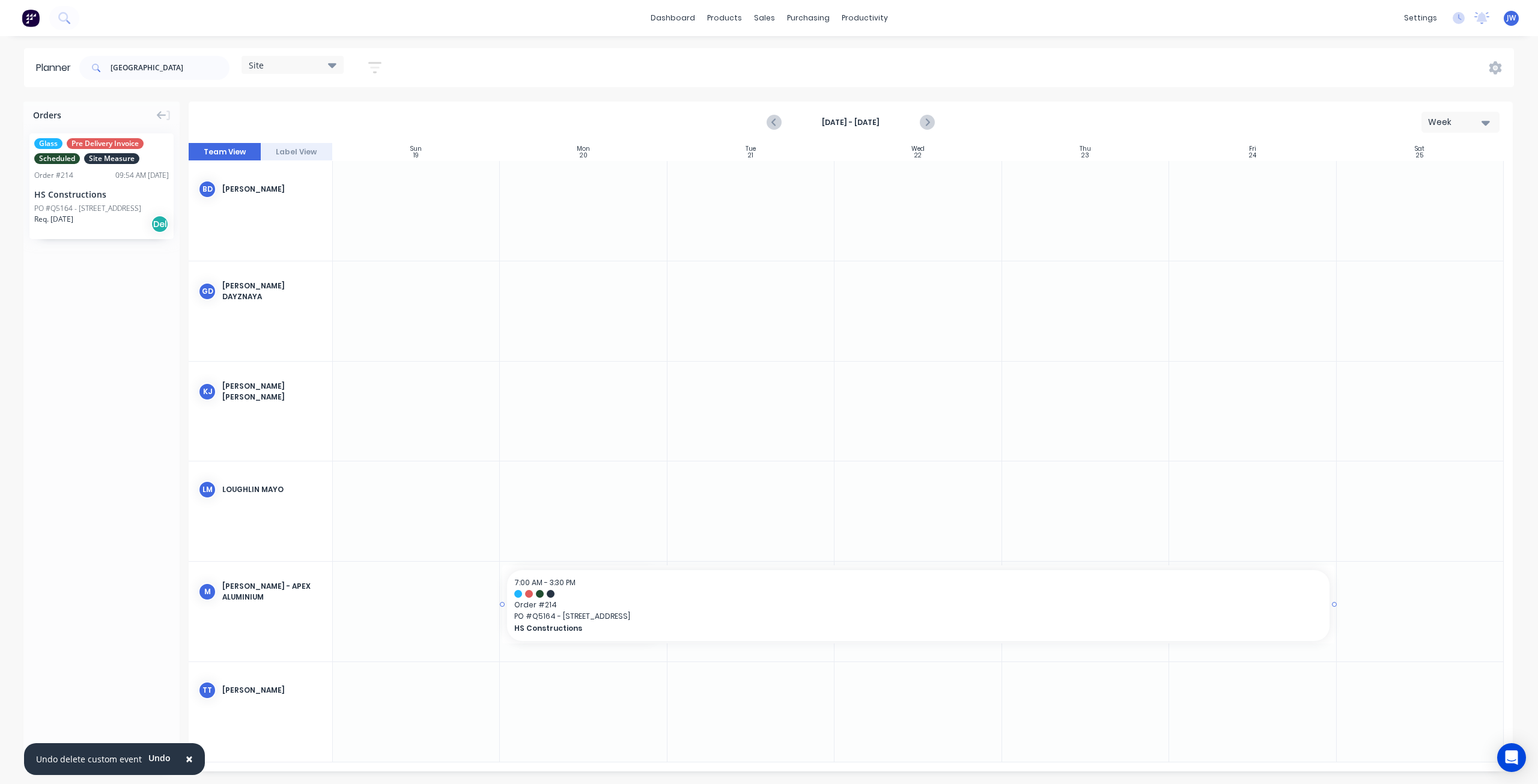
drag, startPoint x: 666, startPoint y: 605, endPoint x: 1244, endPoint y: 629, distance: 578.5
click at [135, 60] on input "[GEOGRAPHIC_DATA]" at bounding box center [170, 67] width 119 height 24
drag, startPoint x: 138, startPoint y: 65, endPoint x: 75, endPoint y: 68, distance: 63.1
click at [75, 68] on header "Planner brussel Site Save new view None (Default) edit Factory edit Office edit…" at bounding box center [769, 68] width 1490 height 39
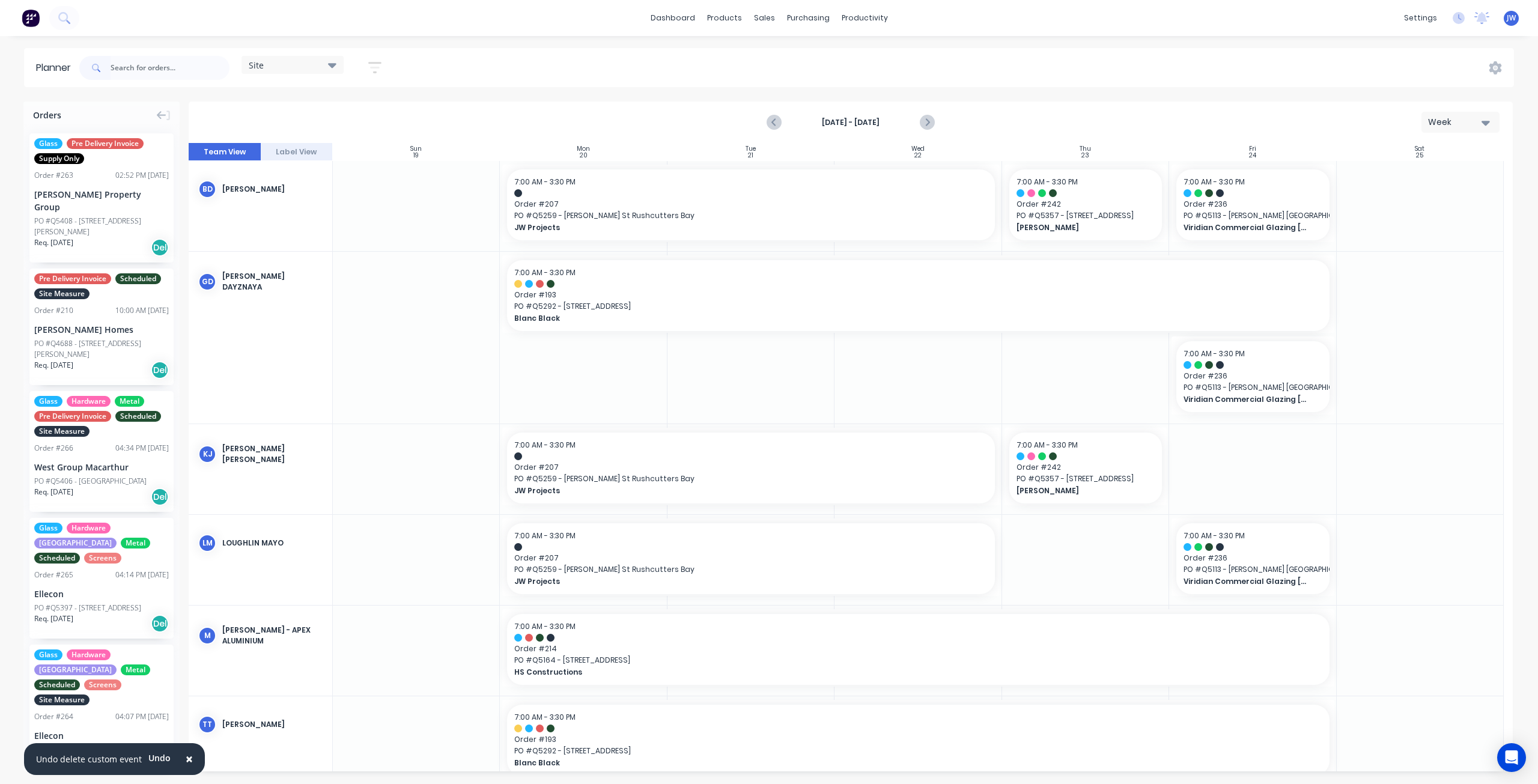
click at [186, 758] on span "×" at bounding box center [189, 759] width 7 height 17
click at [773, 124] on icon "Previous page" at bounding box center [775, 122] width 14 height 14
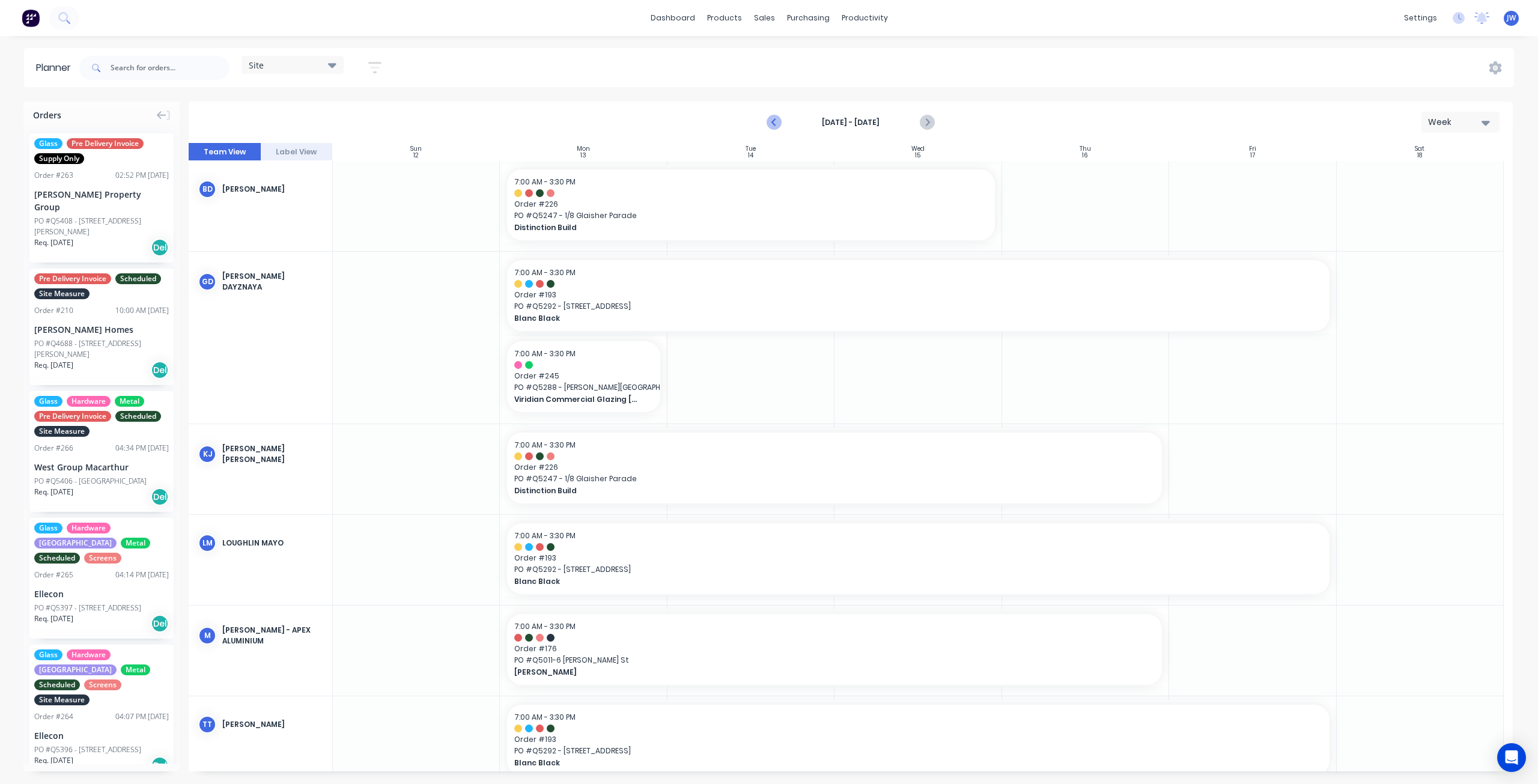
click at [774, 124] on icon "Previous page" at bounding box center [775, 122] width 5 height 10
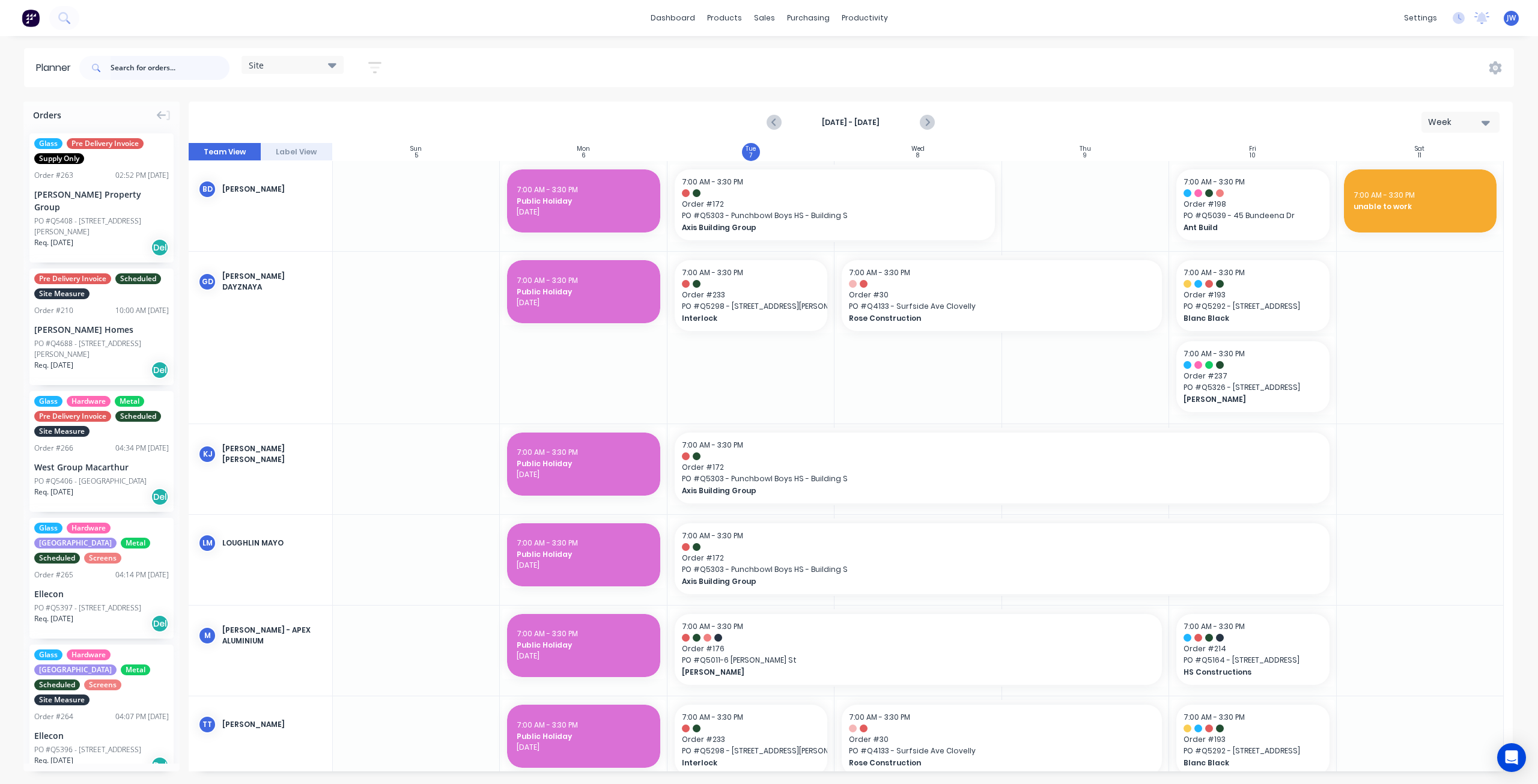
click at [188, 61] on input "text" at bounding box center [170, 67] width 119 height 24
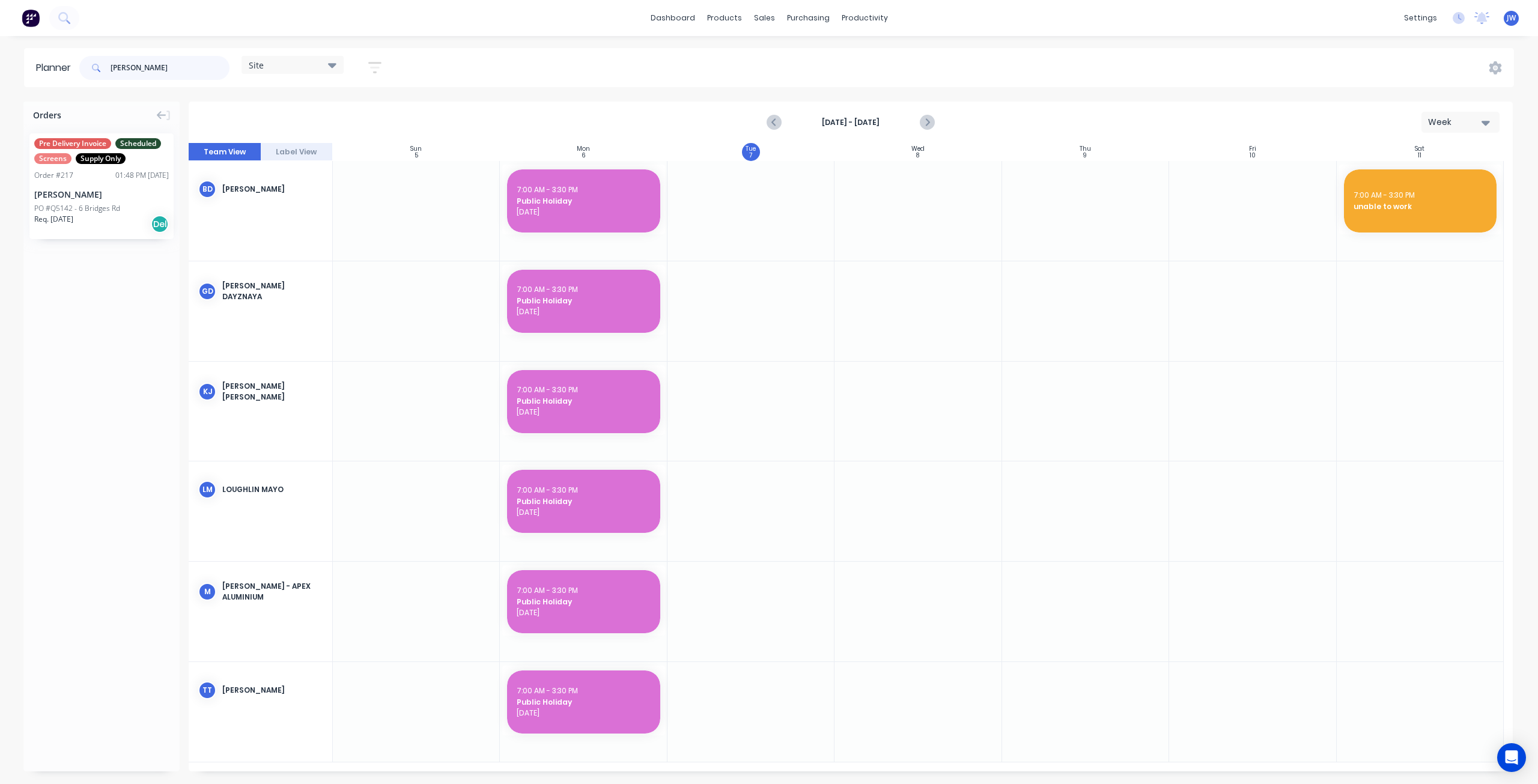
type input "[PERSON_NAME]"
click at [122, 196] on div "[PERSON_NAME]" at bounding box center [101, 194] width 135 height 12
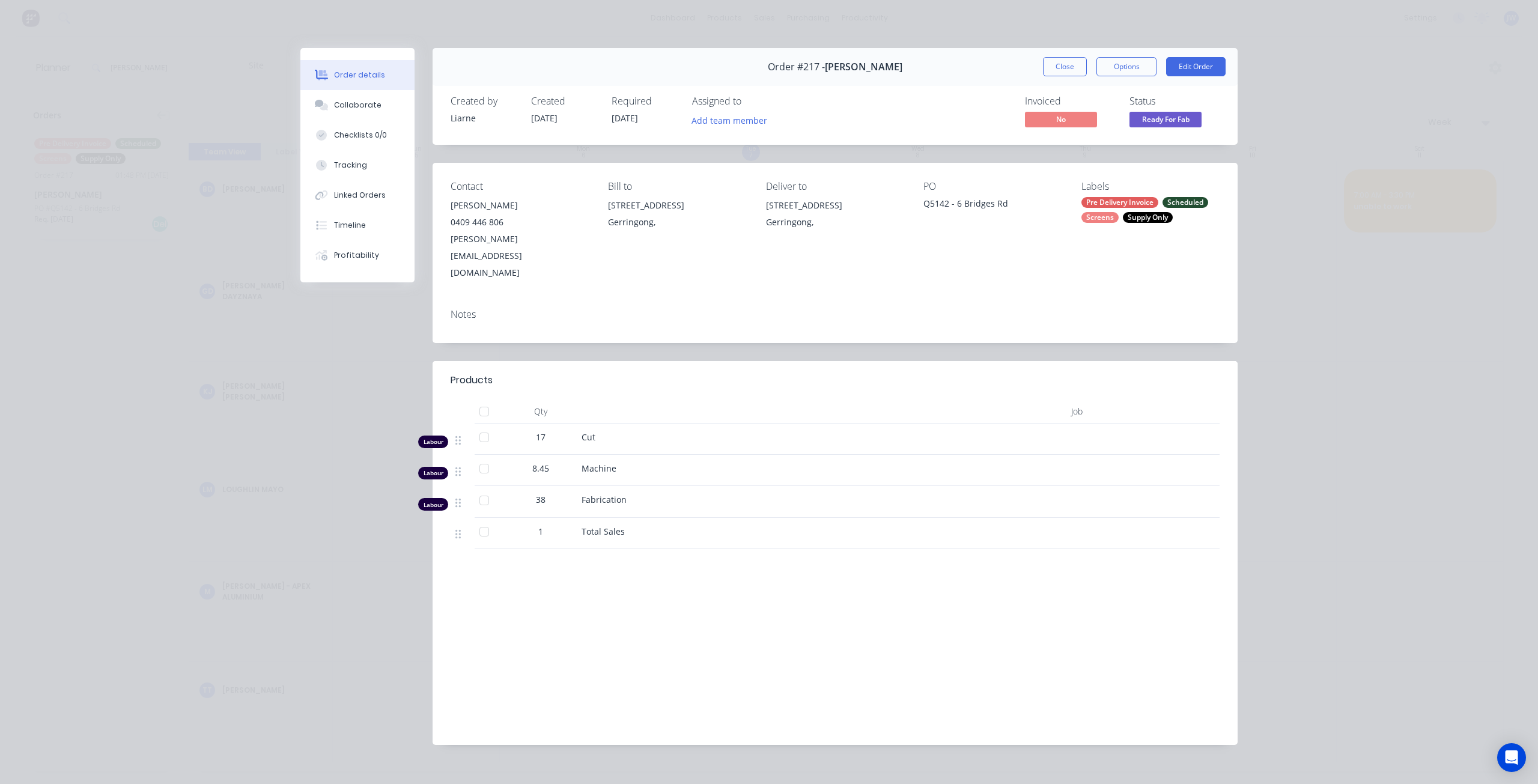
drag, startPoint x: 1078, startPoint y: 66, endPoint x: 1067, endPoint y: 70, distance: 11.7
click at [1078, 66] on button "Close" at bounding box center [1065, 66] width 44 height 19
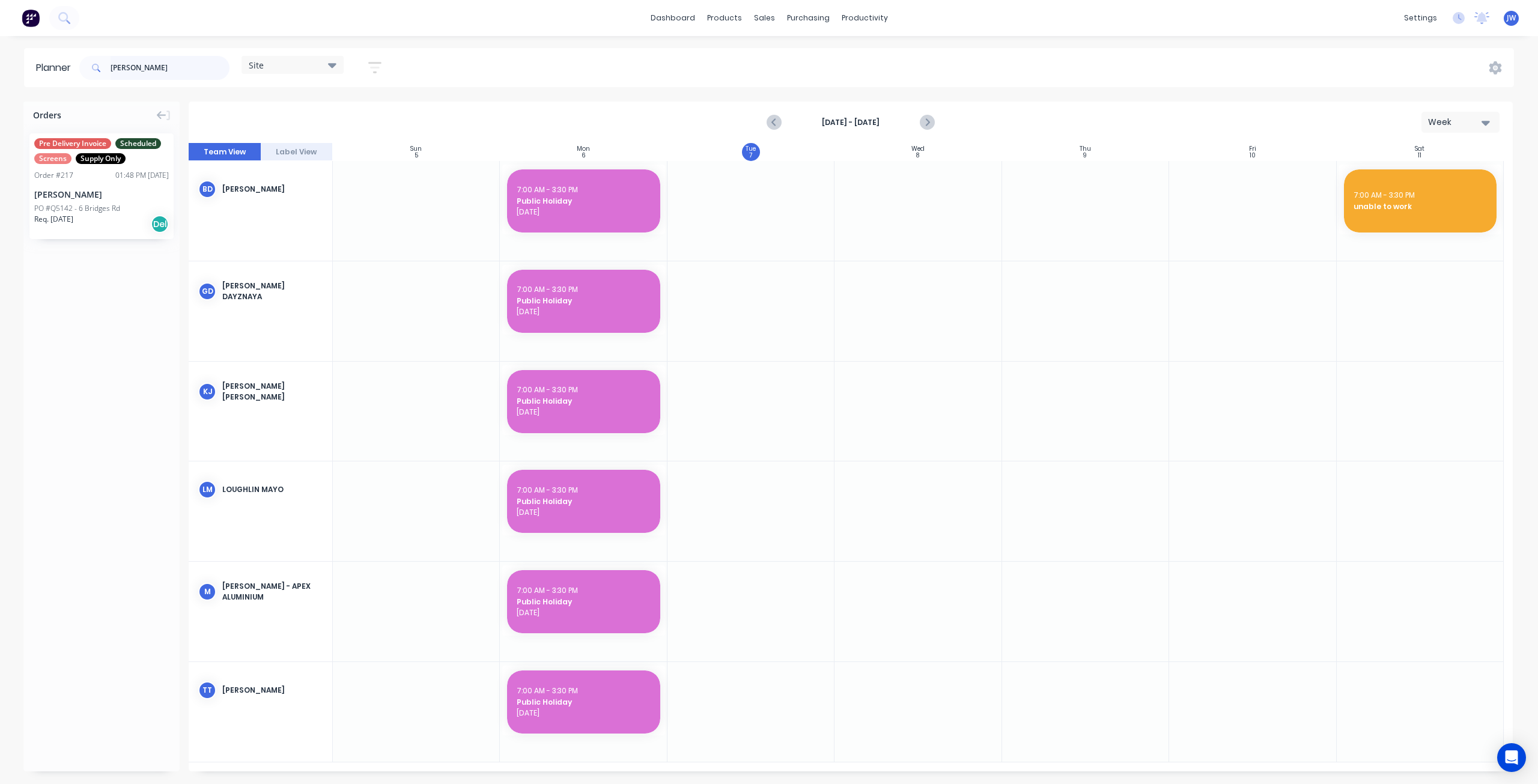
drag, startPoint x: 150, startPoint y: 69, endPoint x: 63, endPoint y: 67, distance: 87.0
click at [65, 68] on header "Planner [PERSON_NAME] Site Save new view None (Default) edit Factory edit Offic…" at bounding box center [769, 68] width 1490 height 39
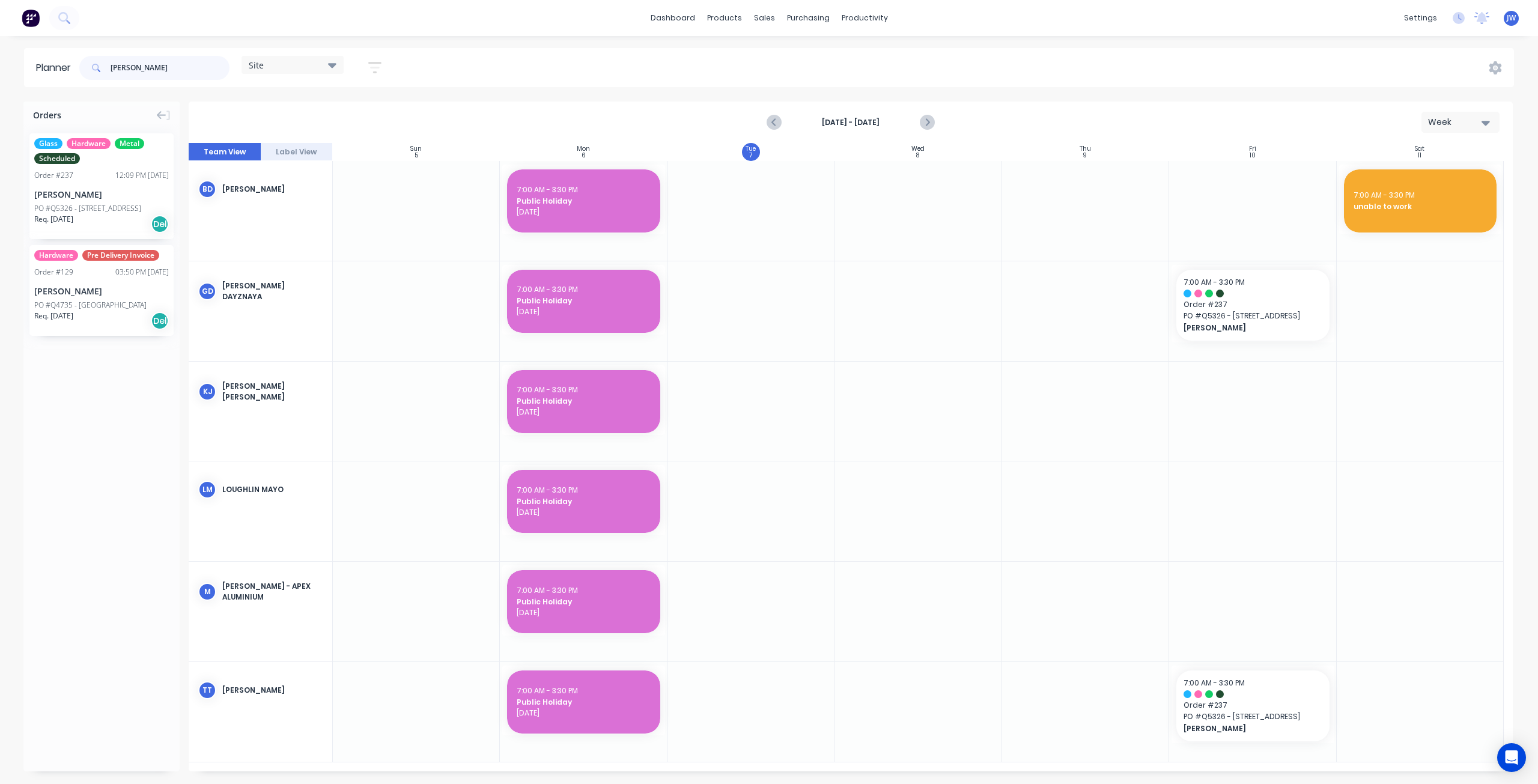
type input "[PERSON_NAME]"
